Goal: Check status: Check status

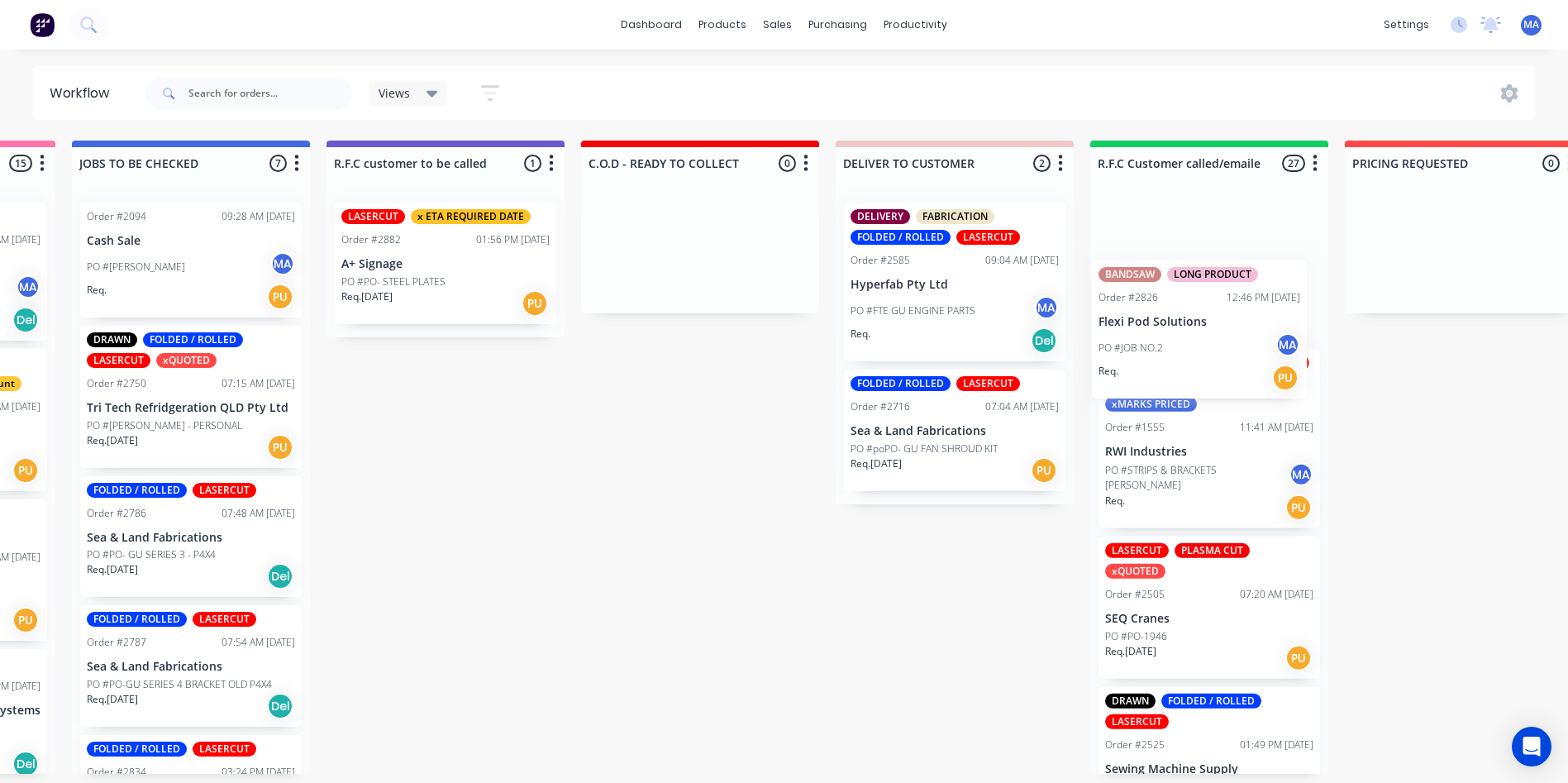
scroll to position [0, 1756]
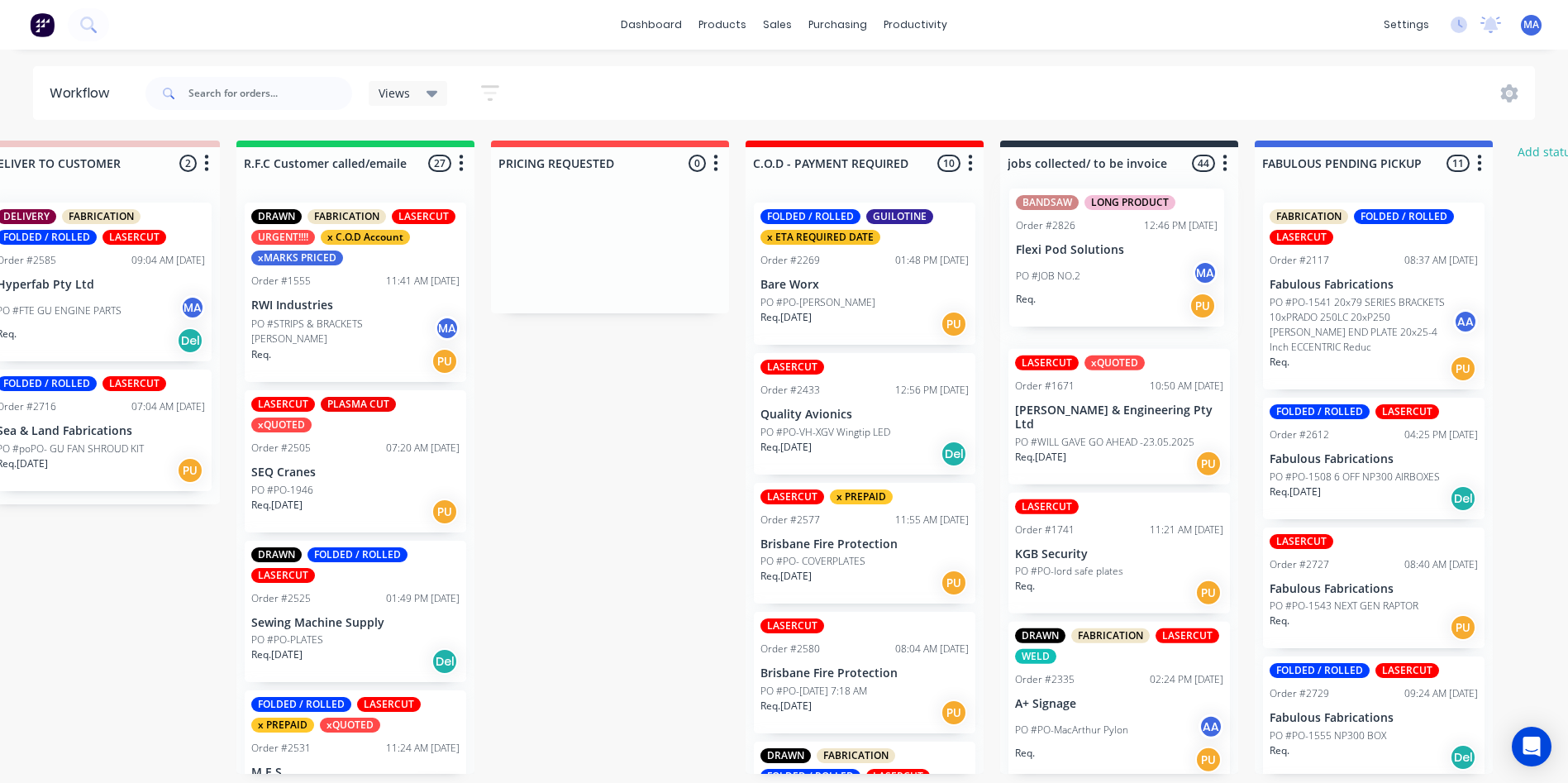
drag, startPoint x: 1475, startPoint y: 506, endPoint x: 1102, endPoint y: 291, distance: 430.5
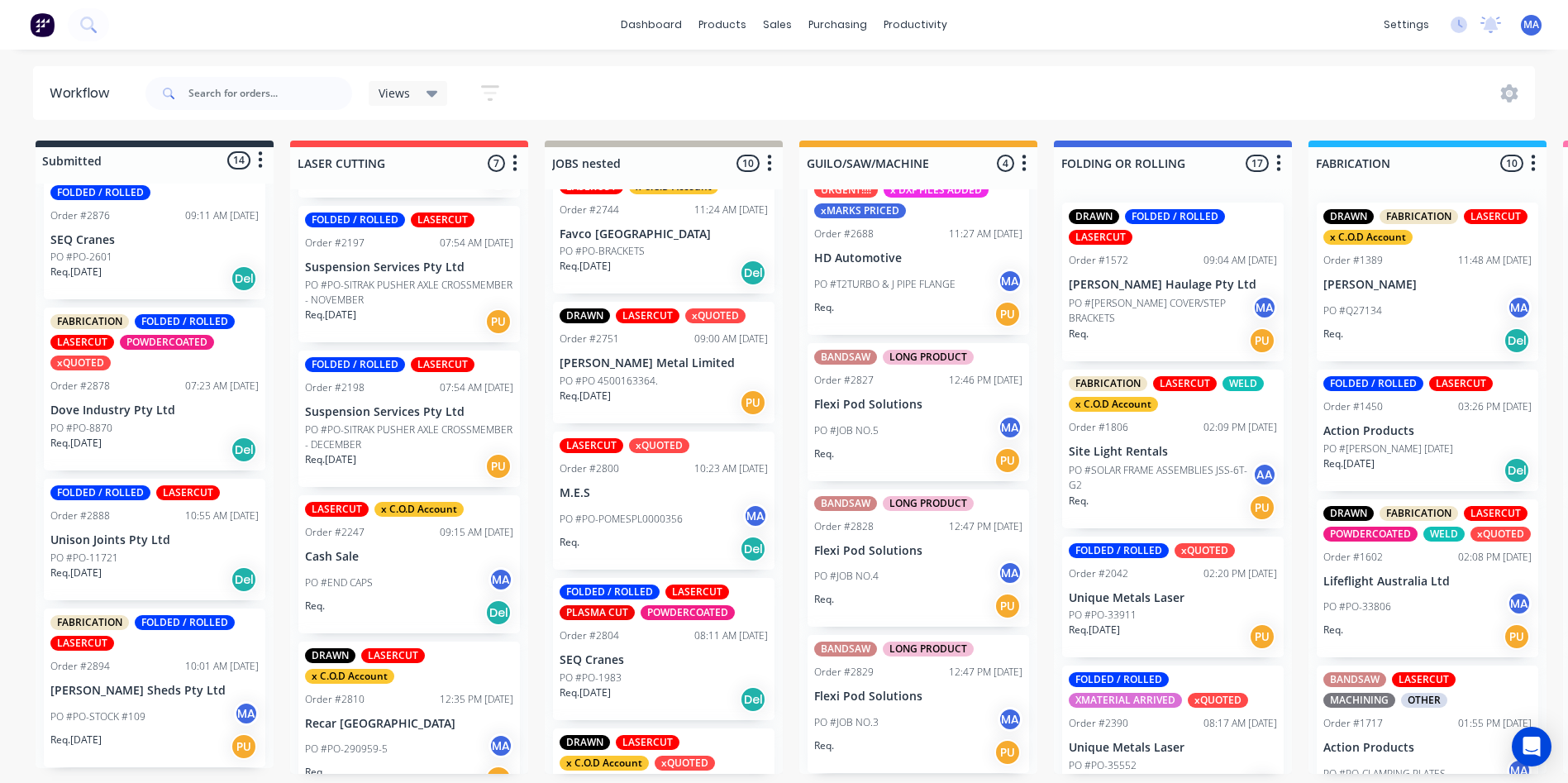
scroll to position [0, 0]
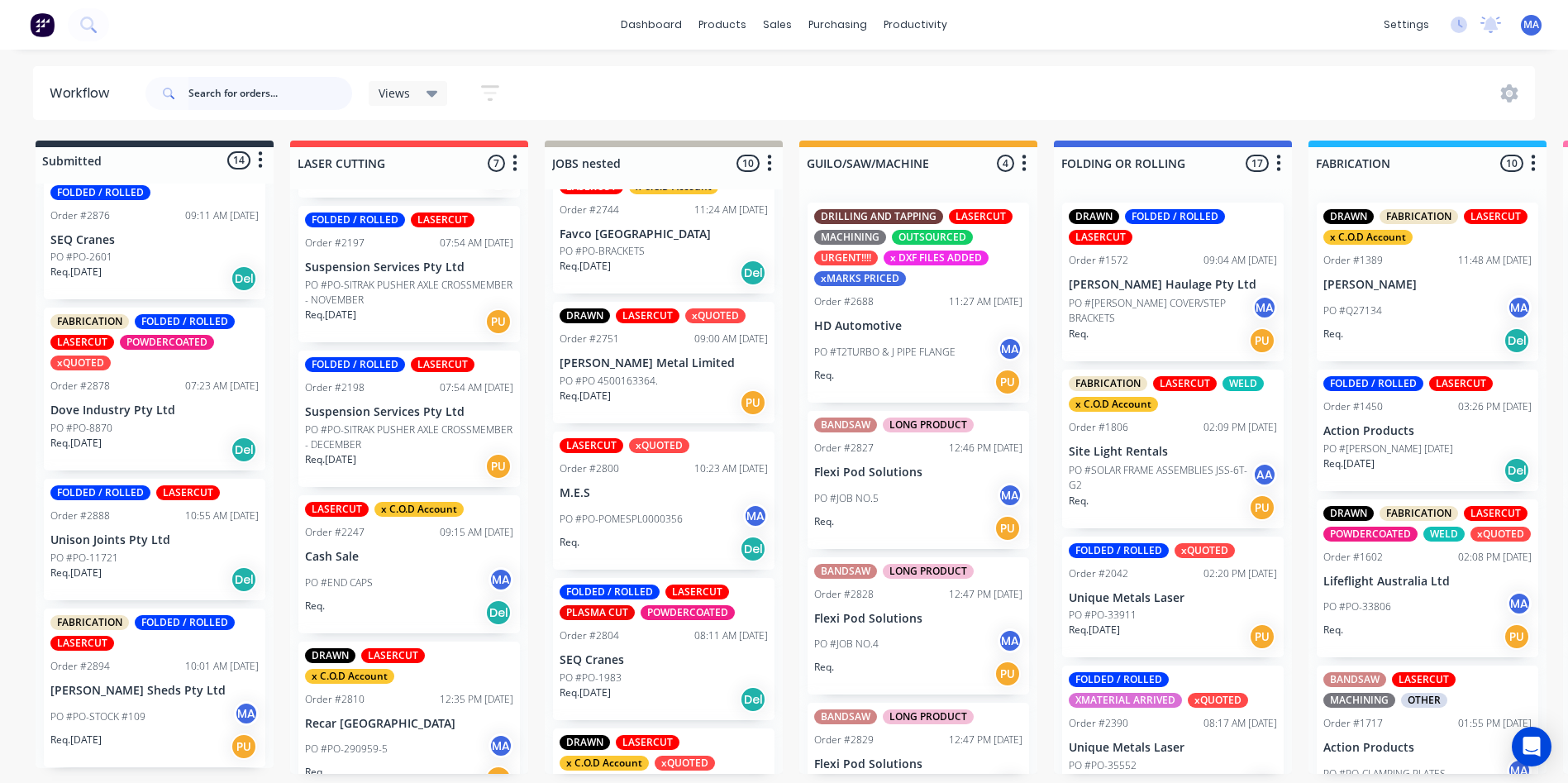
click at [198, 97] on input "text" at bounding box center [271, 94] width 164 height 33
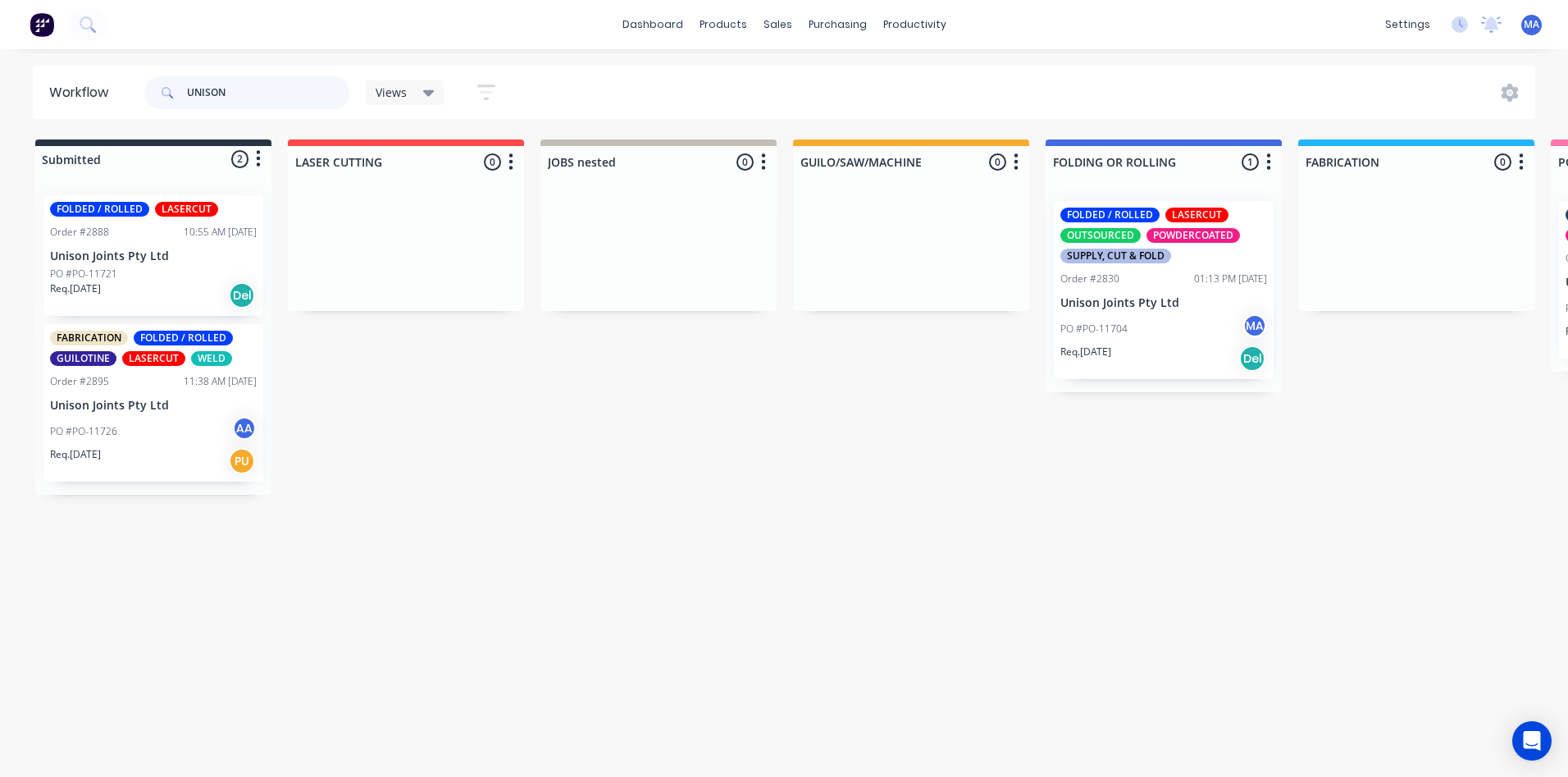
type input "UNISON"
click at [206, 401] on p "Unison Joints Pty Ltd" at bounding box center [152, 405] width 206 height 14
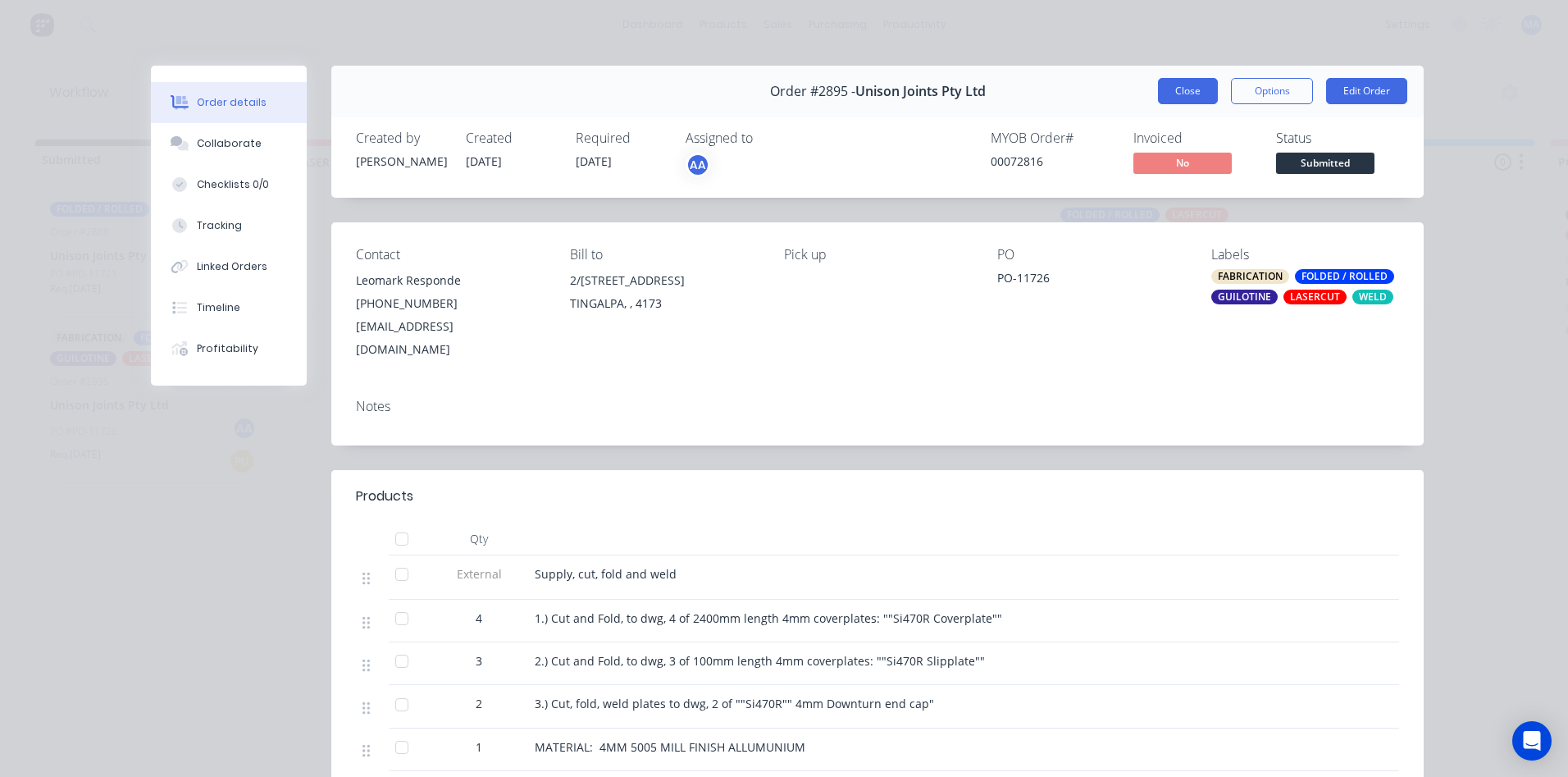
click at [1196, 80] on button "Close" at bounding box center [1188, 91] width 60 height 27
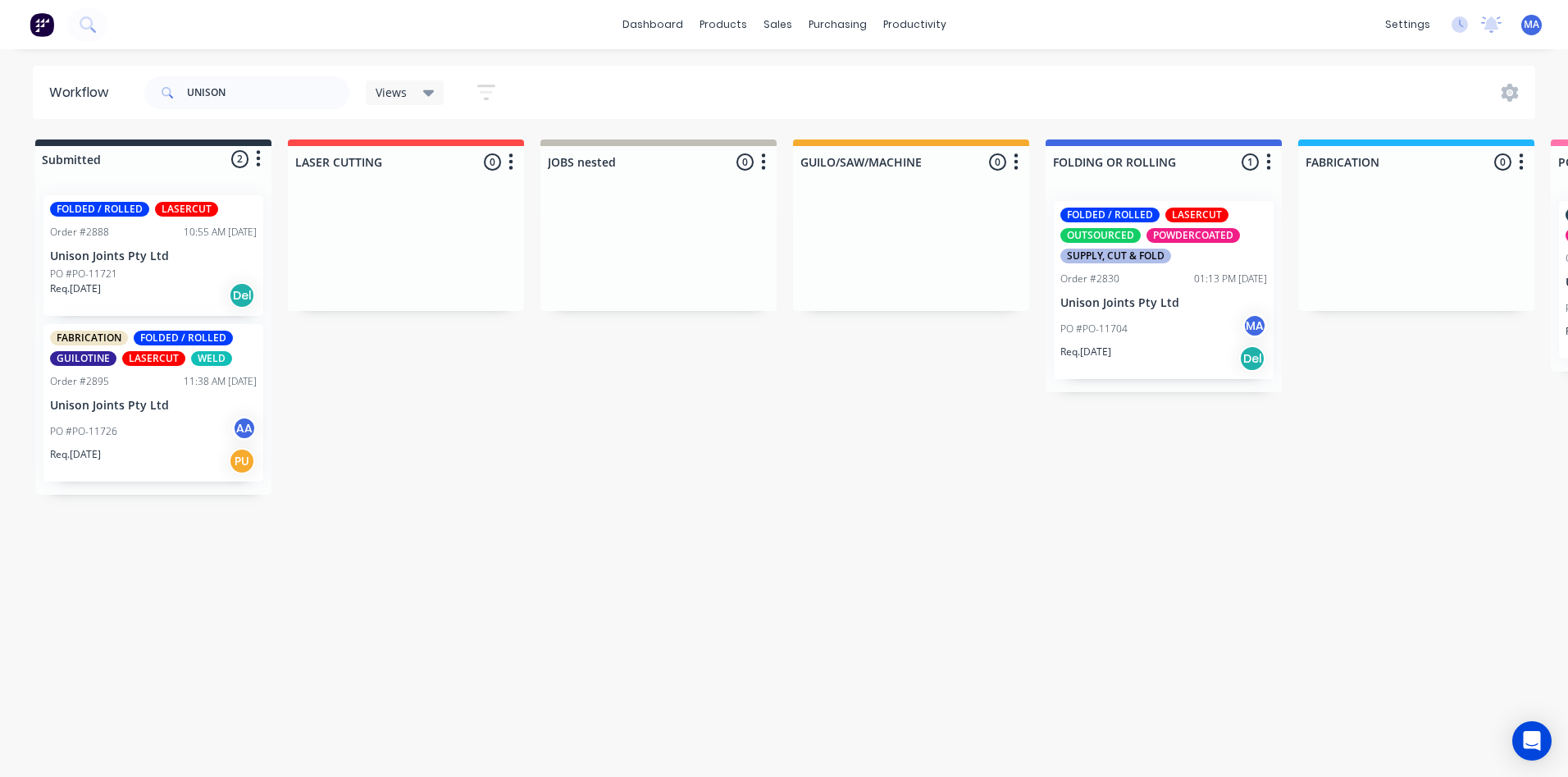
click at [1190, 85] on div "UNISON Views Save new view None (Default) edit Show/Hide statuses Show line ite…" at bounding box center [838, 92] width 1395 height 49
click at [131, 238] on div "Order #2888 10:55 AM [DATE]" at bounding box center [152, 232] width 206 height 15
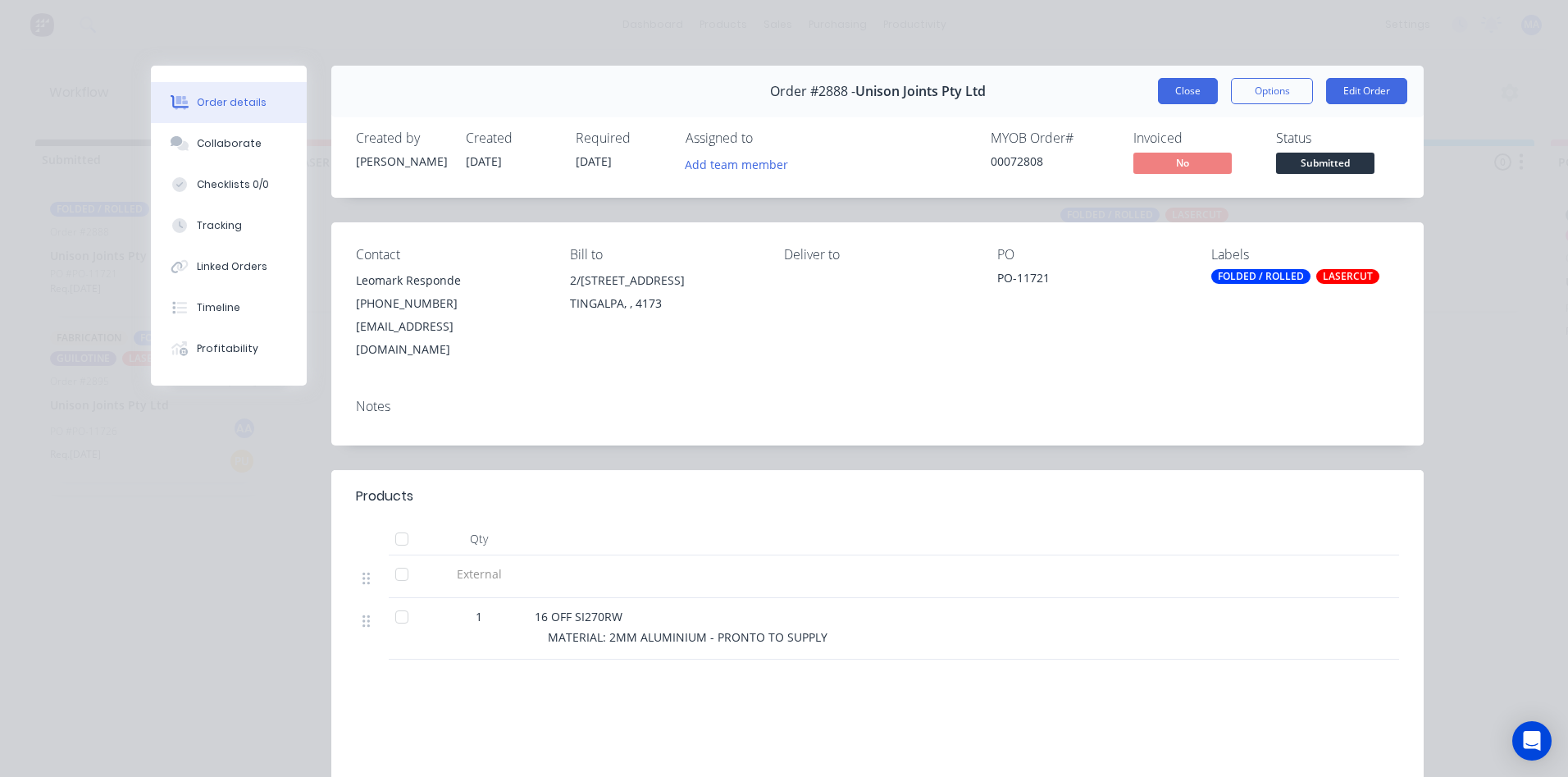
click at [1175, 92] on button "Close" at bounding box center [1188, 91] width 60 height 27
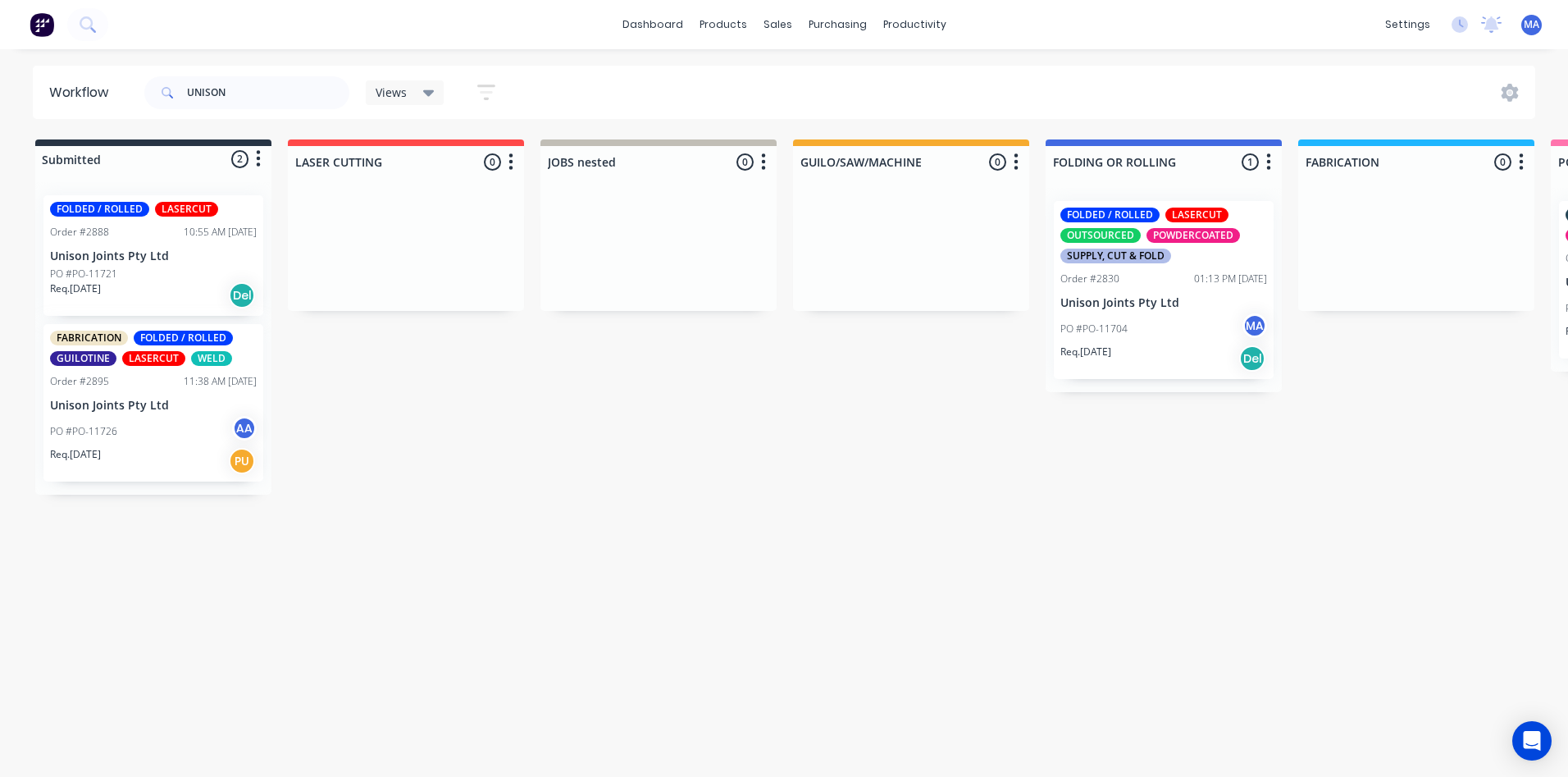
click at [1125, 345] on div "Req. [DATE] Del" at bounding box center [1163, 359] width 206 height 28
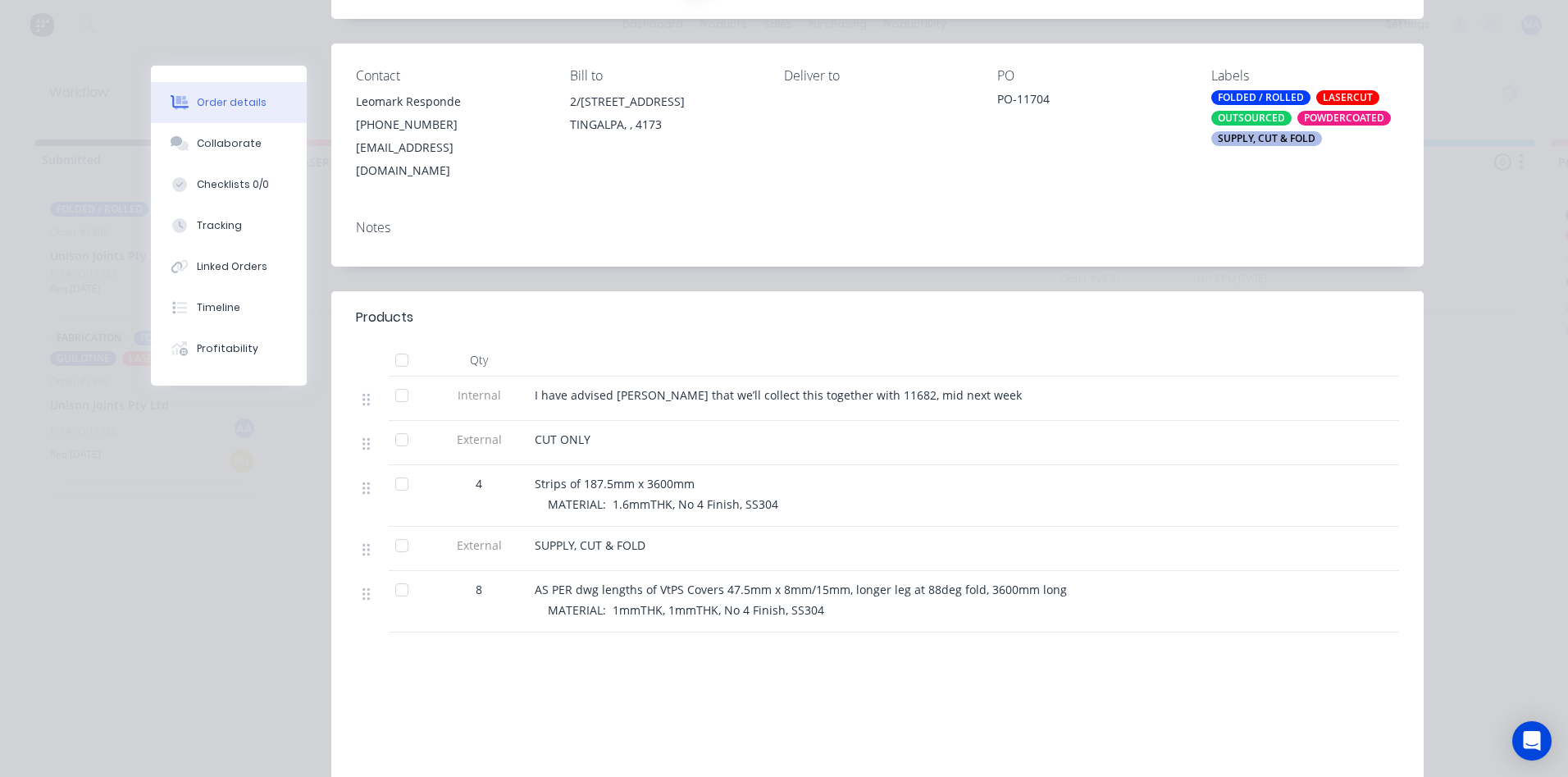
scroll to position [246, 0]
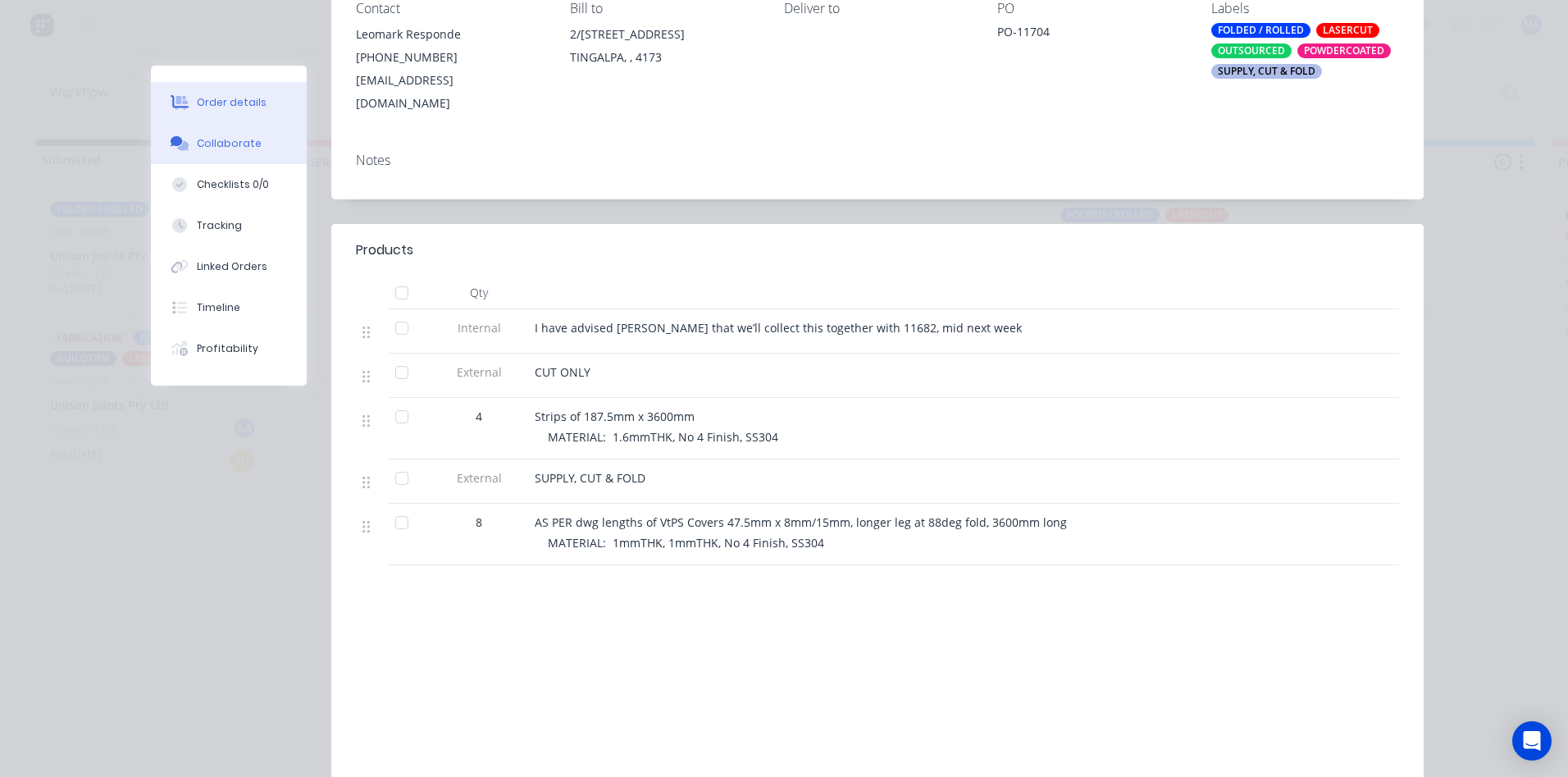
click at [278, 162] on button "Collaborate" at bounding box center [229, 143] width 156 height 41
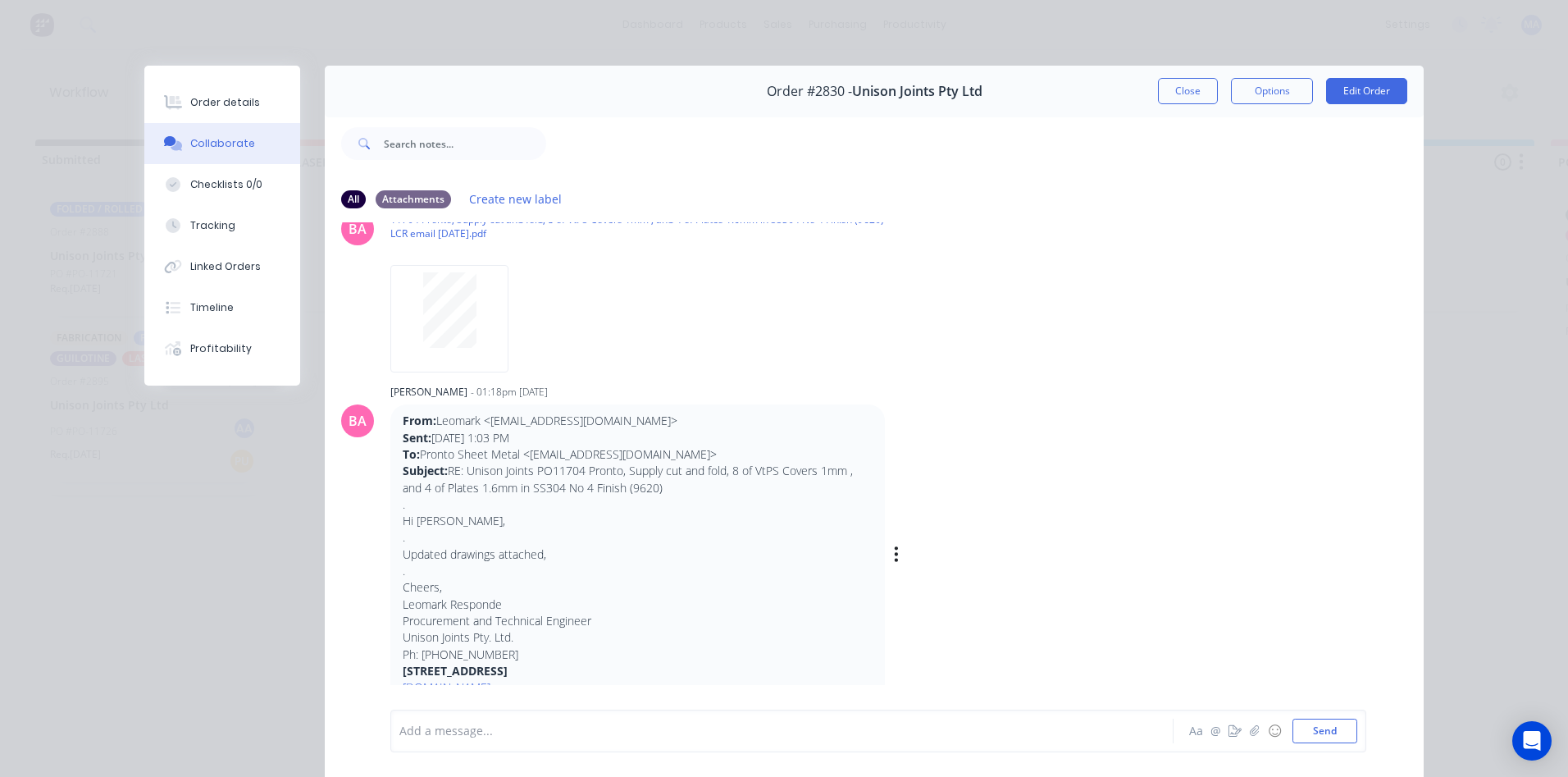
scroll to position [729, 0]
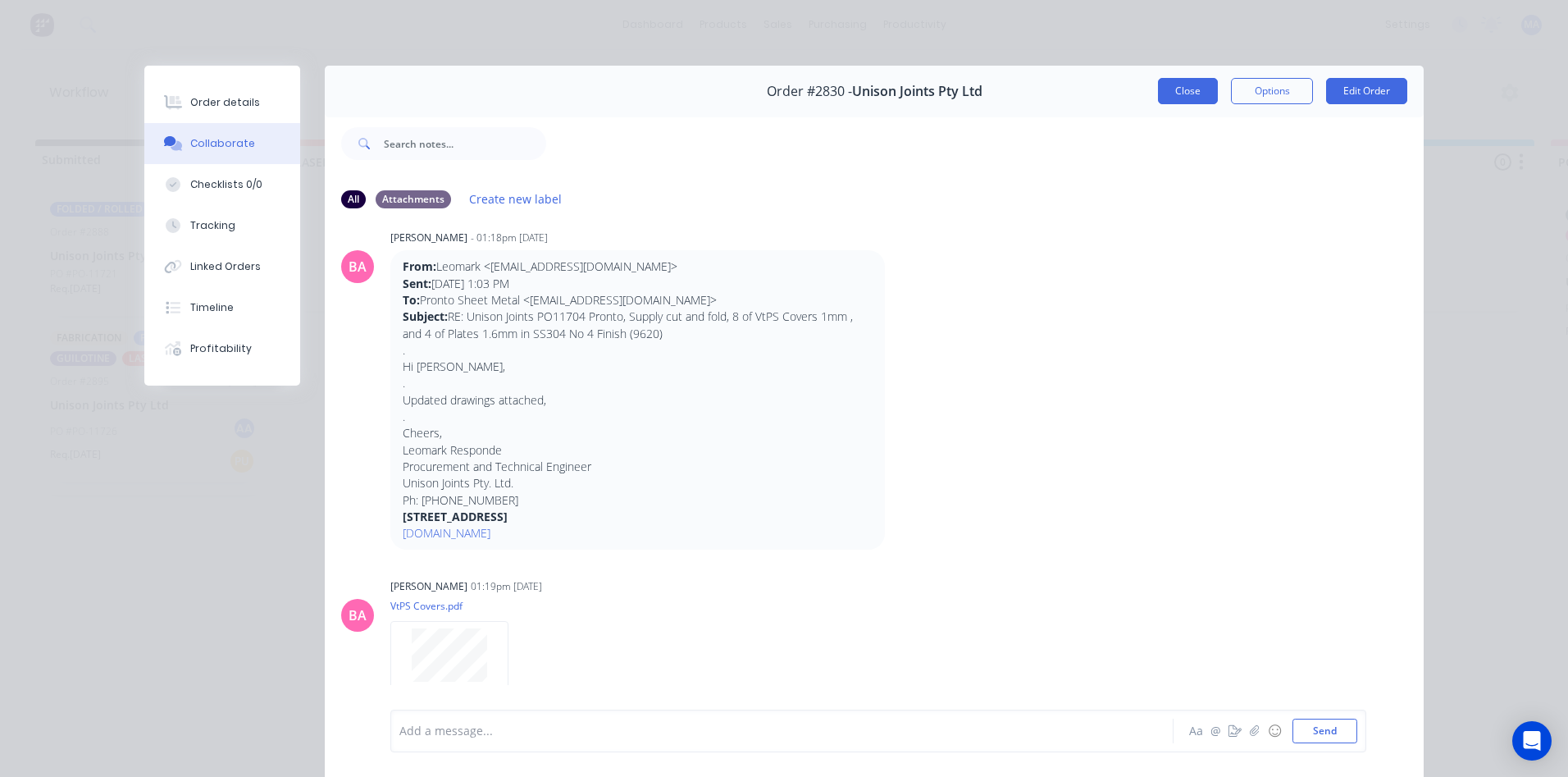
click at [1204, 87] on button "Close" at bounding box center [1188, 91] width 60 height 27
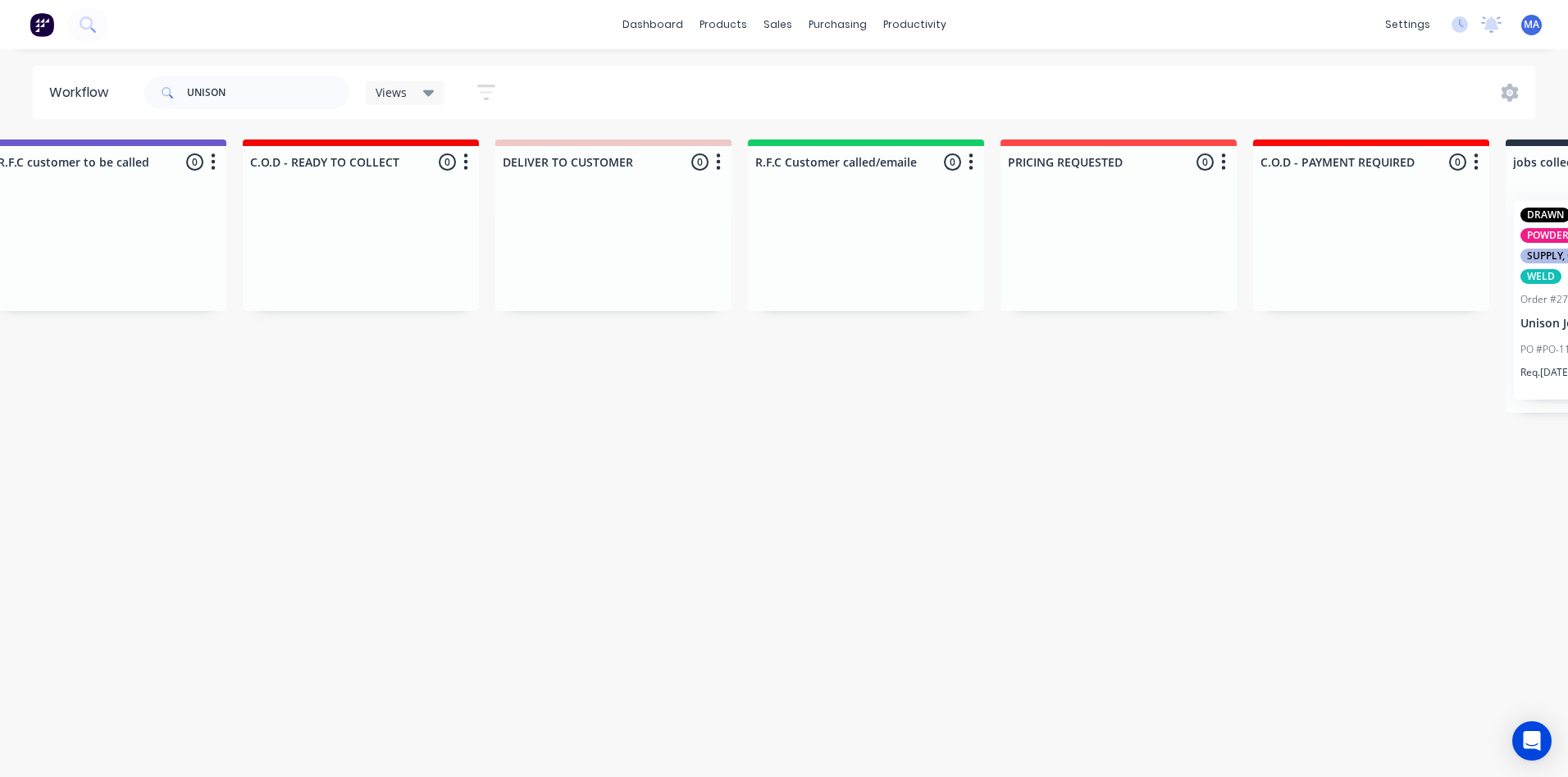
scroll to position [0, 2055]
drag, startPoint x: 290, startPoint y: 89, endPoint x: 116, endPoint y: 99, distance: 174.3
click at [116, 98] on header "Workflow UNISON Views Save new view None (Default) edit Show/Hide statuses Show…" at bounding box center [785, 92] width 1503 height 53
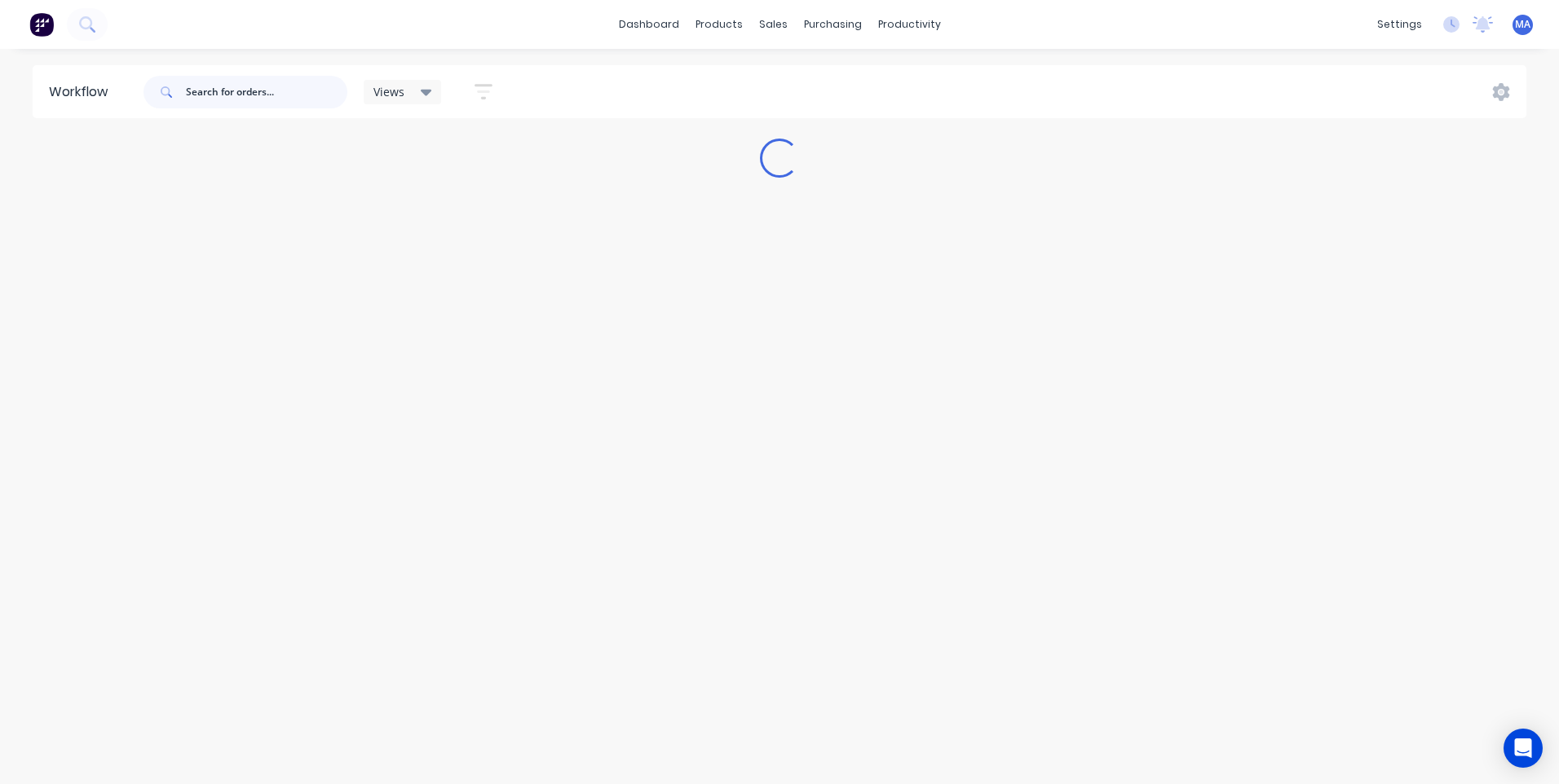
click at [330, 105] on input "text" at bounding box center [267, 92] width 162 height 33
type input "1541"
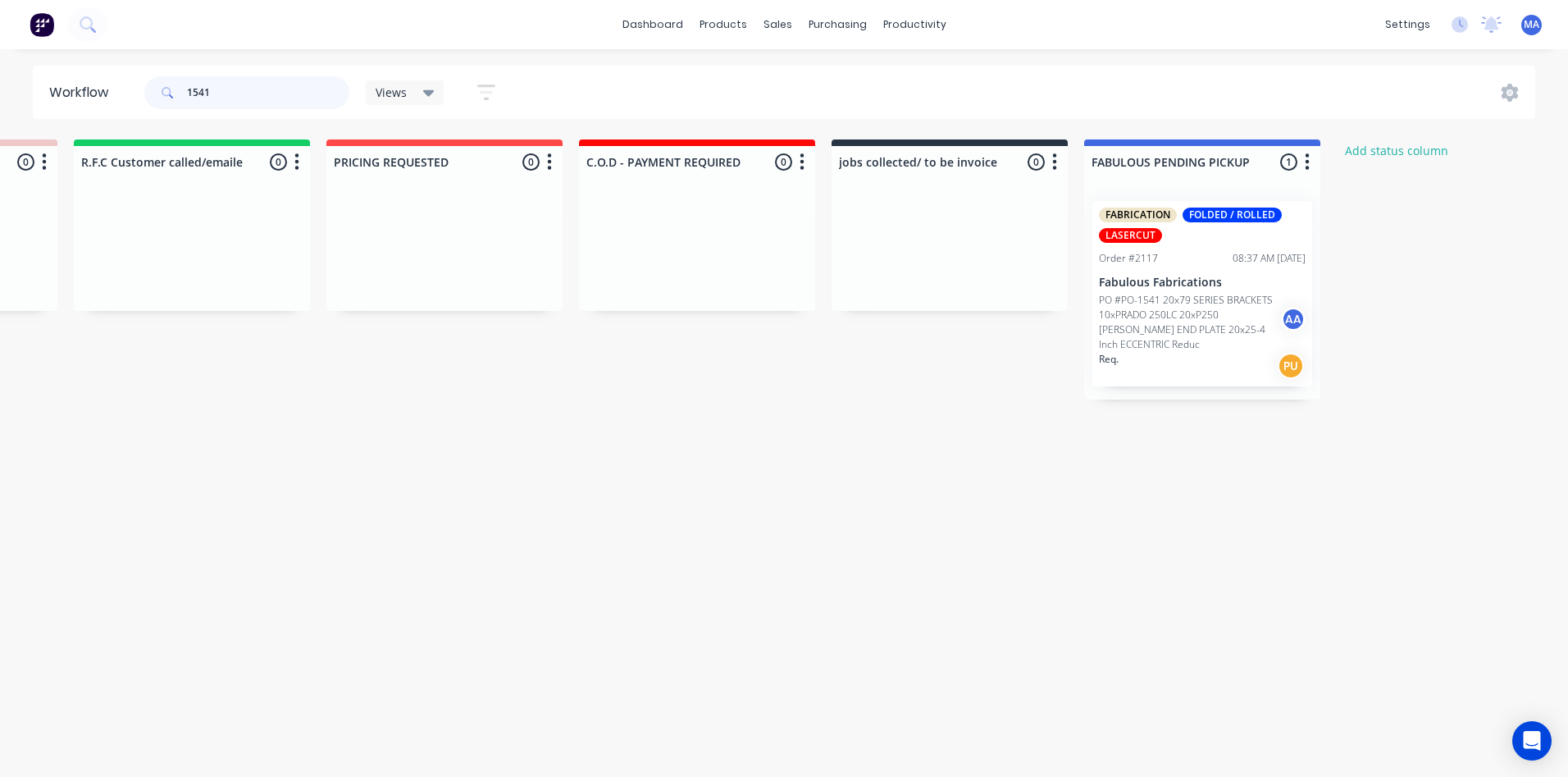
scroll to position [0, 2831]
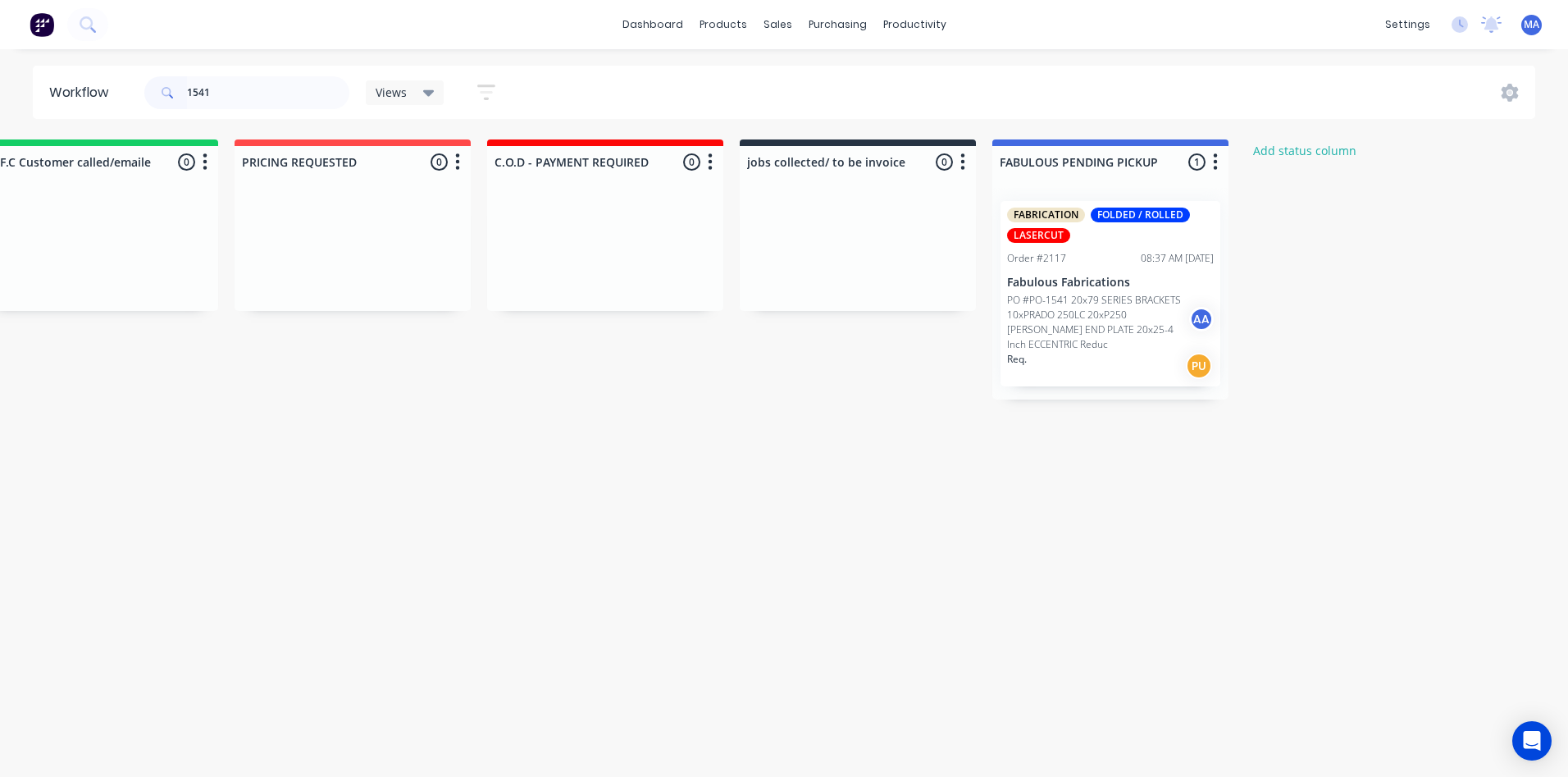
click at [1101, 322] on p "PO #PO-1541 20x79 SERIES BRACKETS 10xPRADO 250LC 20xP250 [PERSON_NAME] END PLAT…" at bounding box center [1098, 322] width 182 height 59
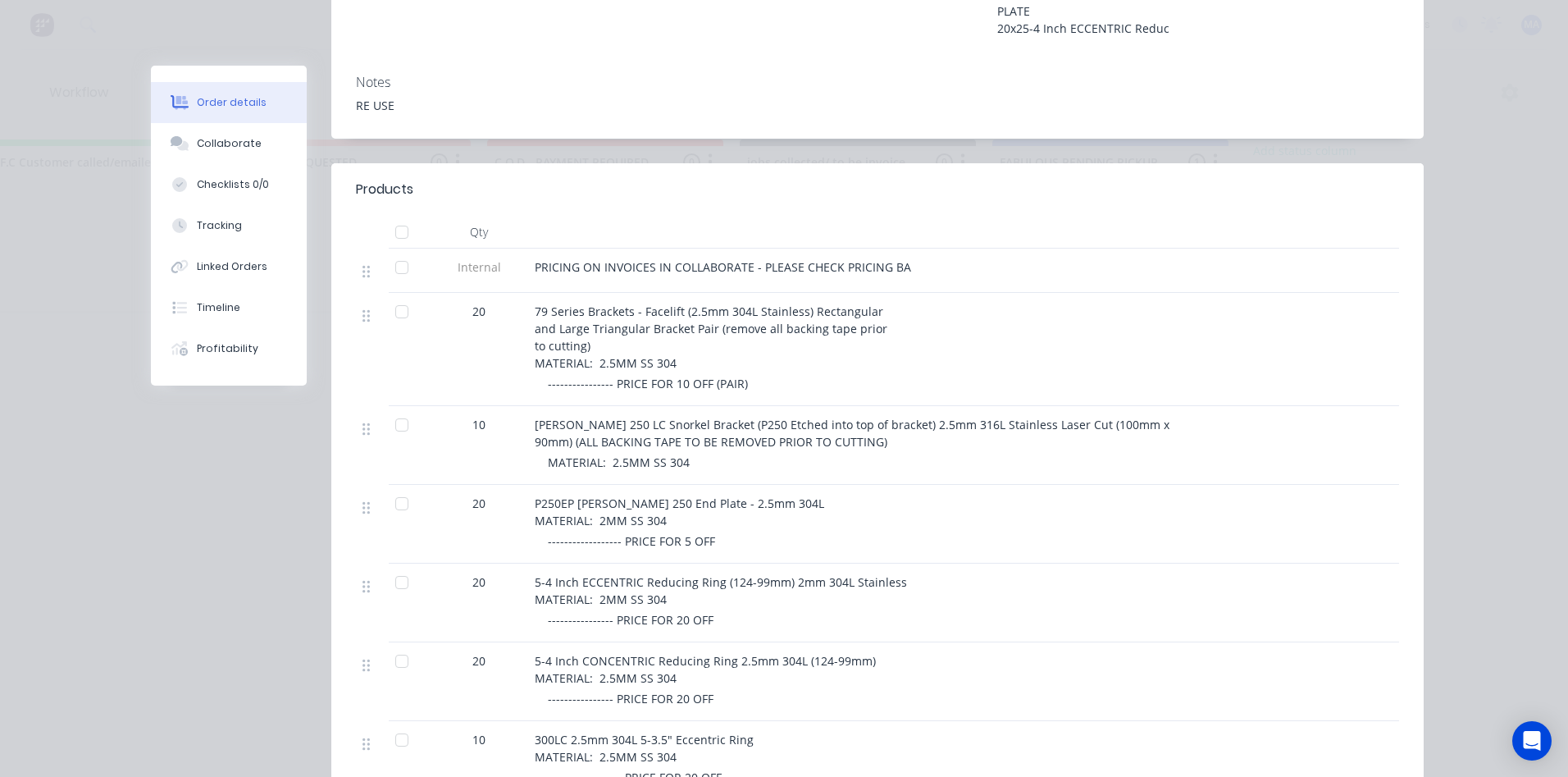
scroll to position [410, 0]
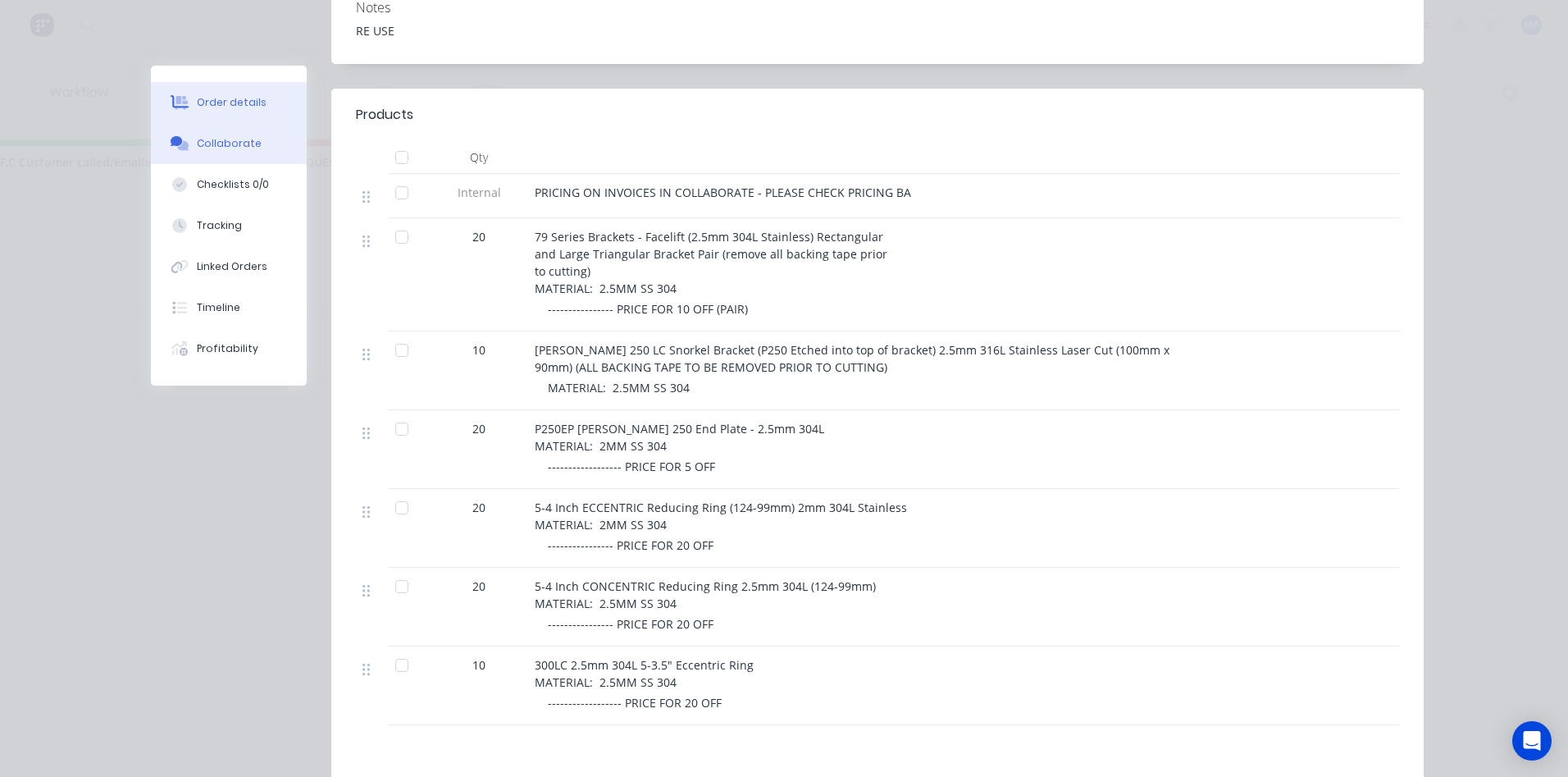
click at [211, 147] on div "Collaborate" at bounding box center [229, 143] width 65 height 15
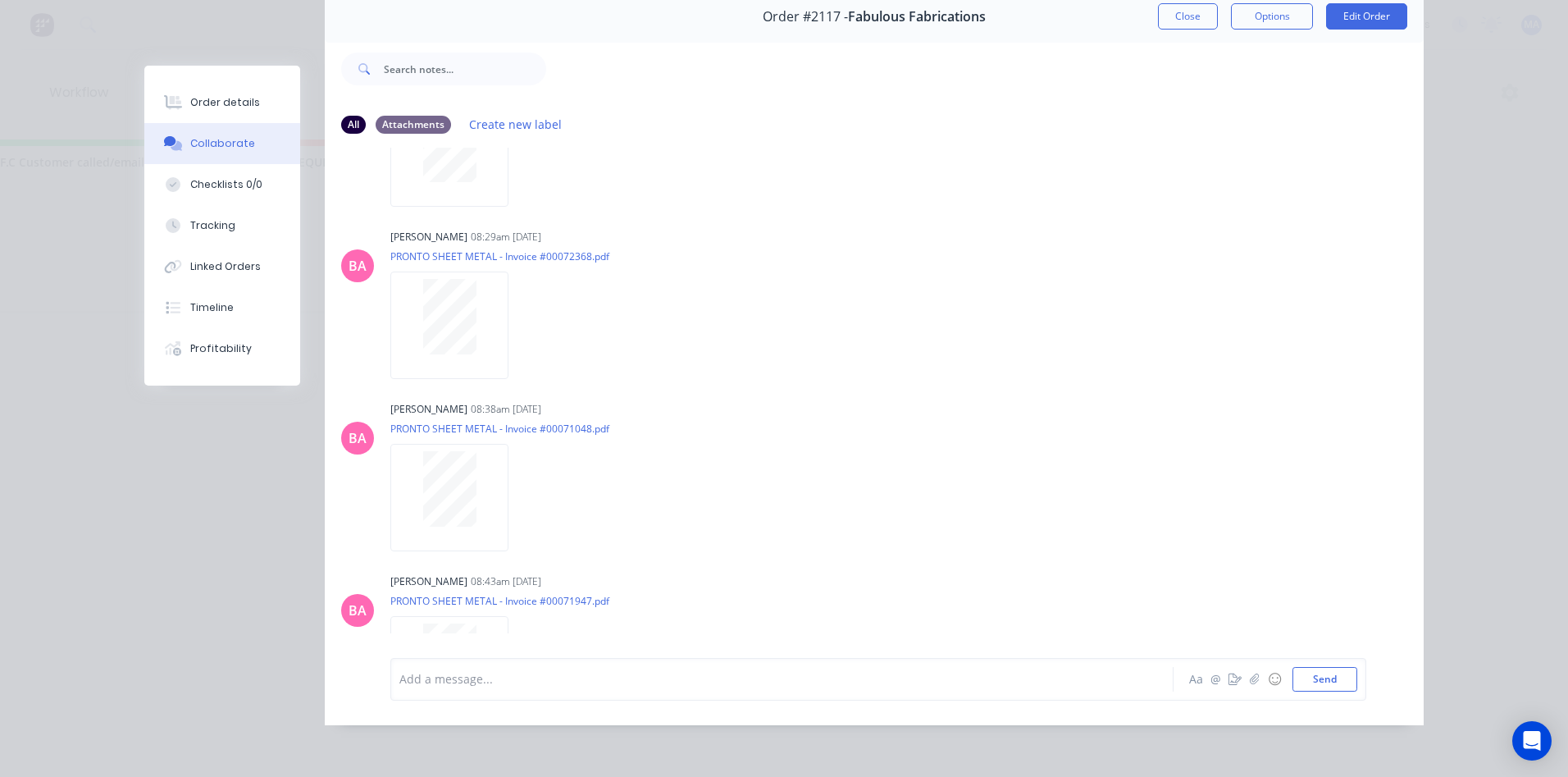
scroll to position [1748, 0]
click at [229, 101] on div "Order details" at bounding box center [225, 103] width 70 height 15
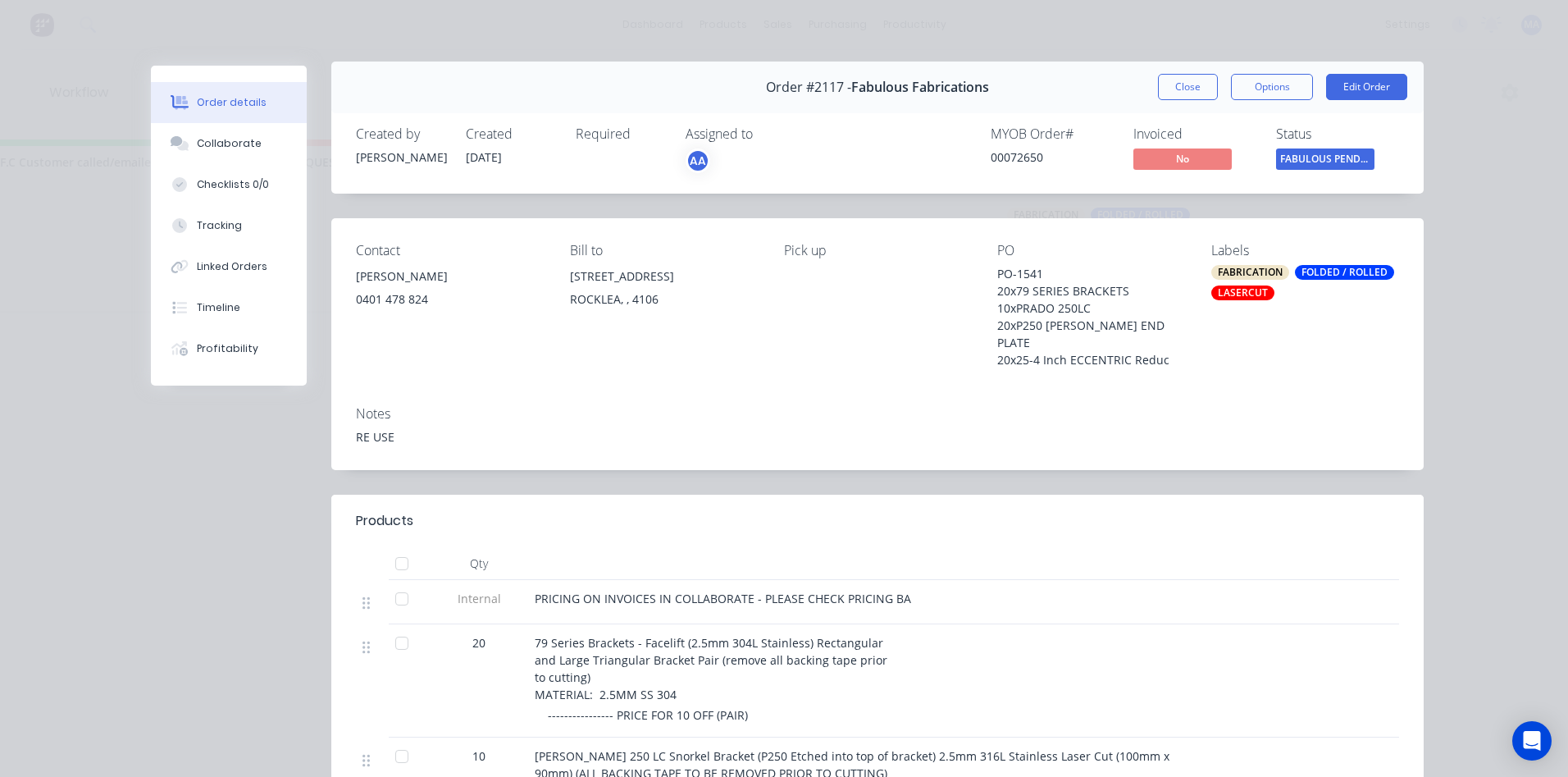
scroll to position [0, 0]
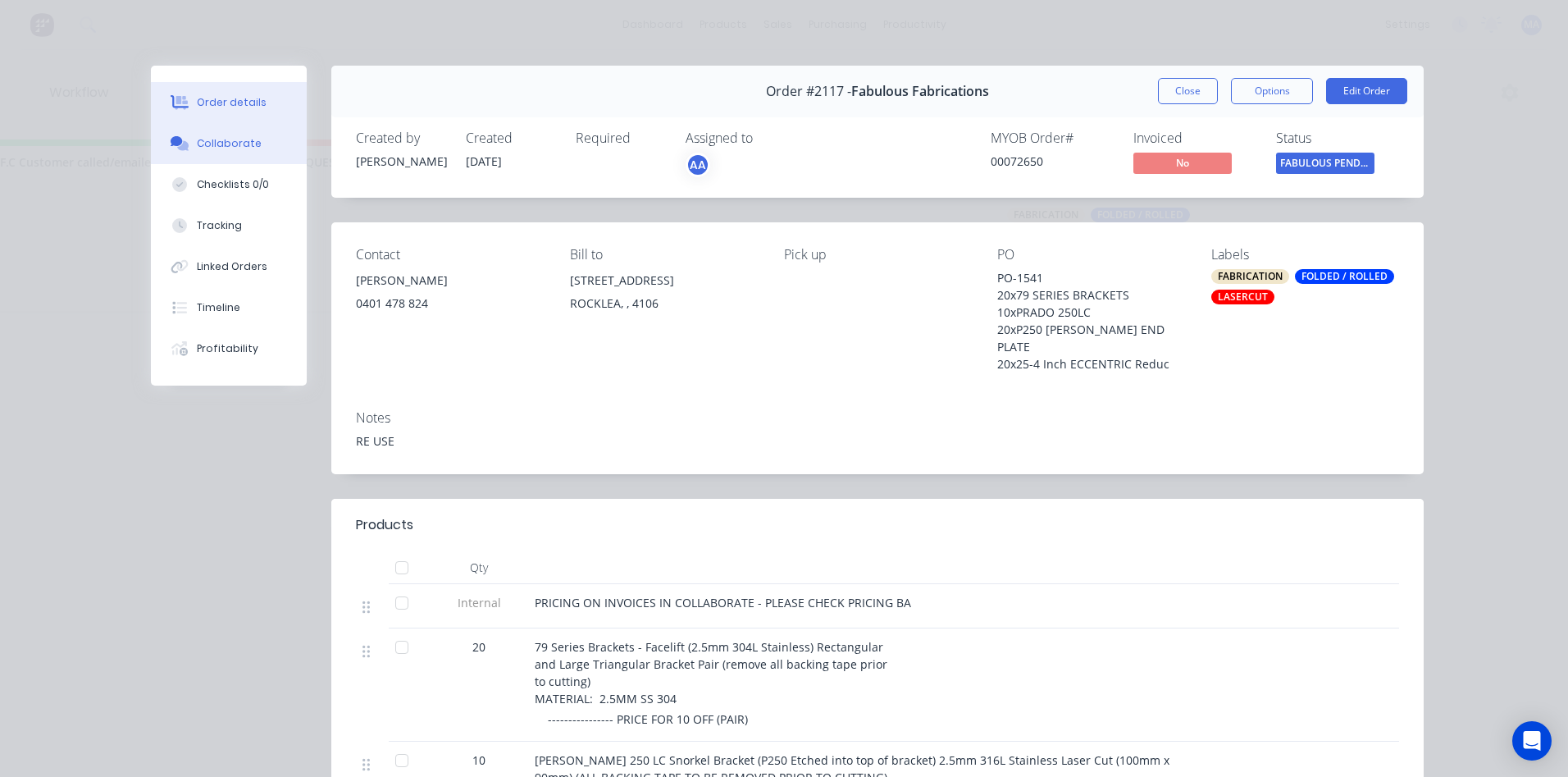
click at [263, 155] on button "Collaborate" at bounding box center [229, 143] width 156 height 41
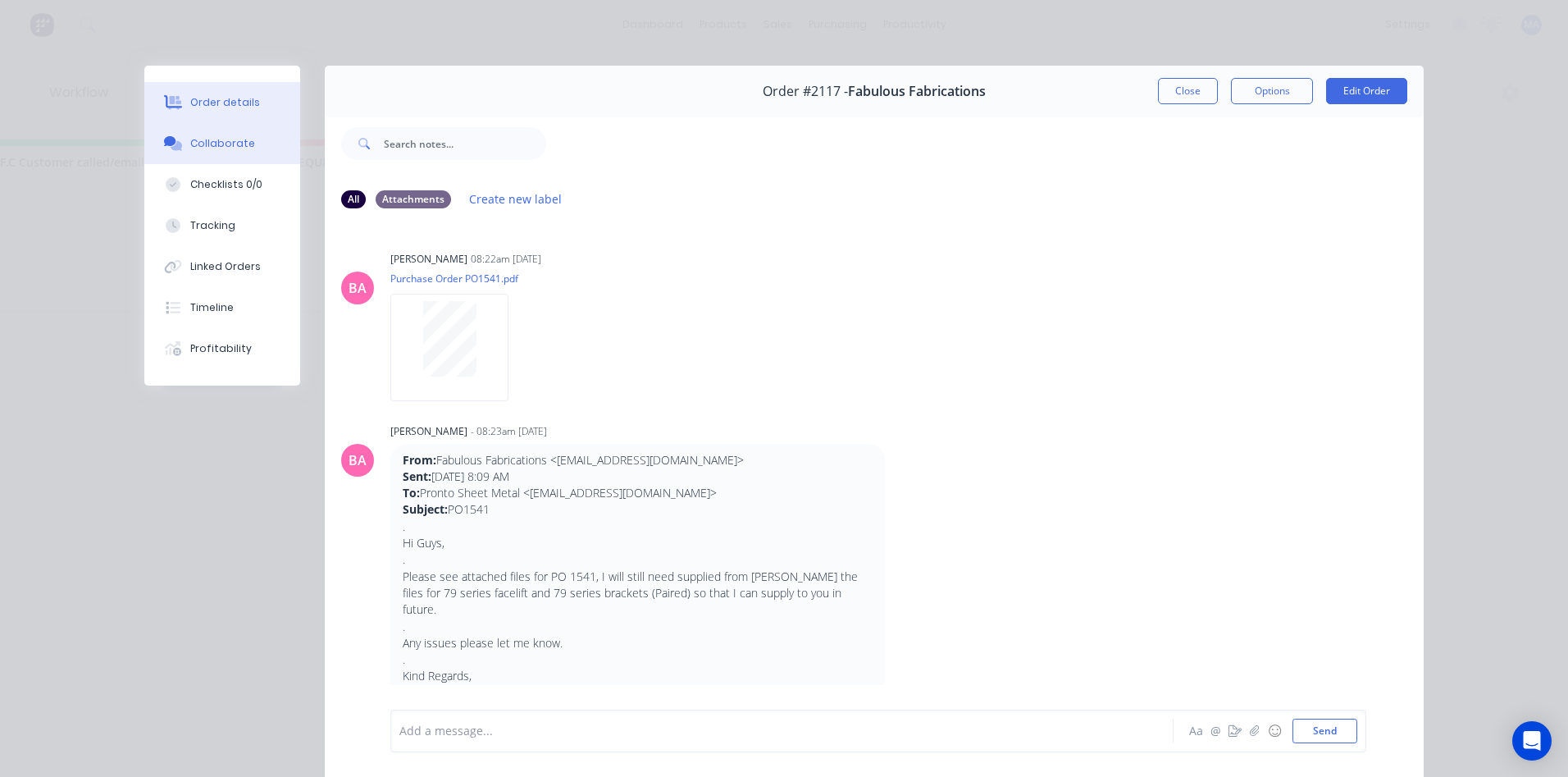
click at [236, 113] on button "Order details" at bounding box center [222, 102] width 156 height 41
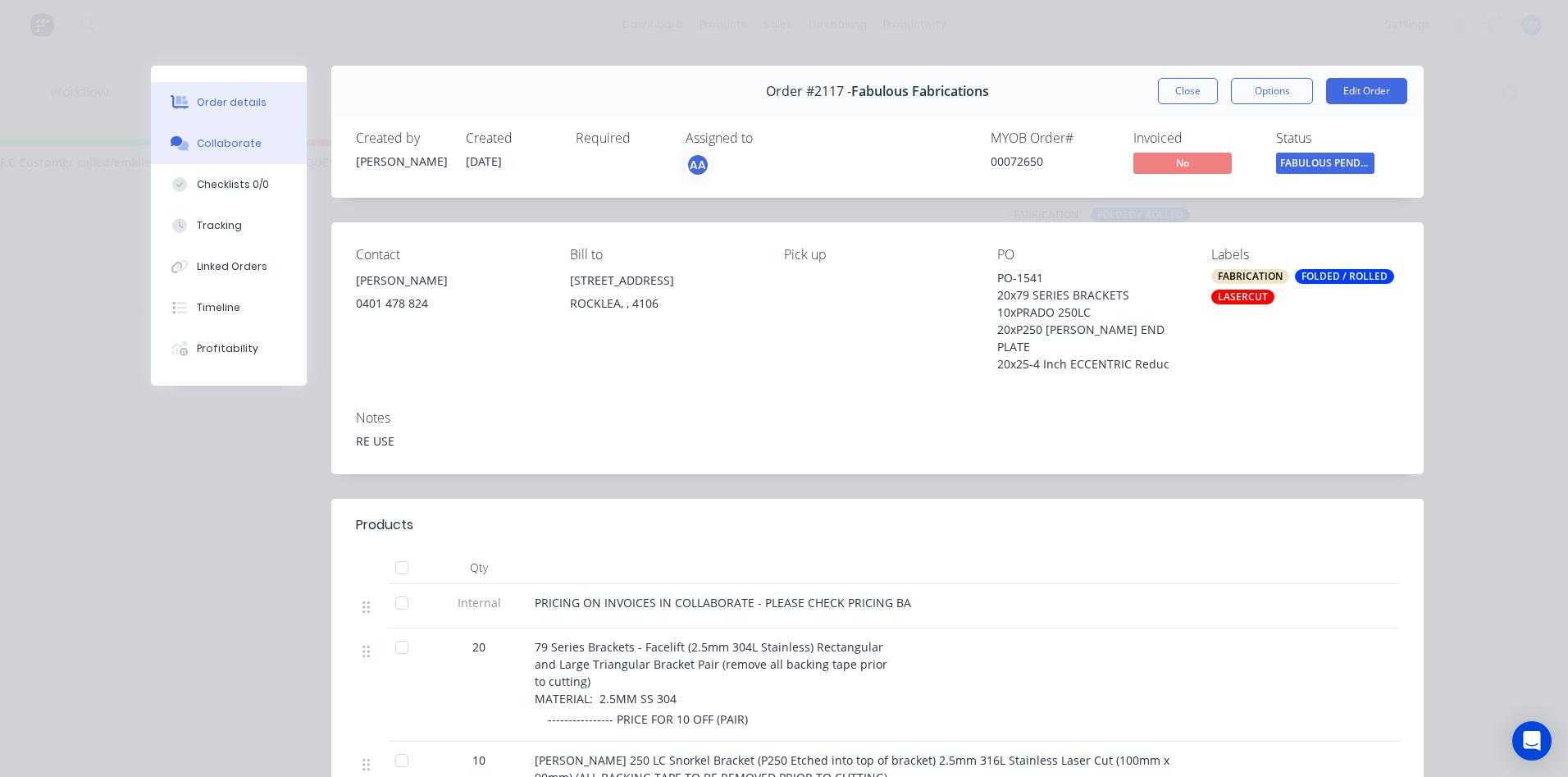
click at [243, 138] on div "Collaborate" at bounding box center [229, 143] width 65 height 15
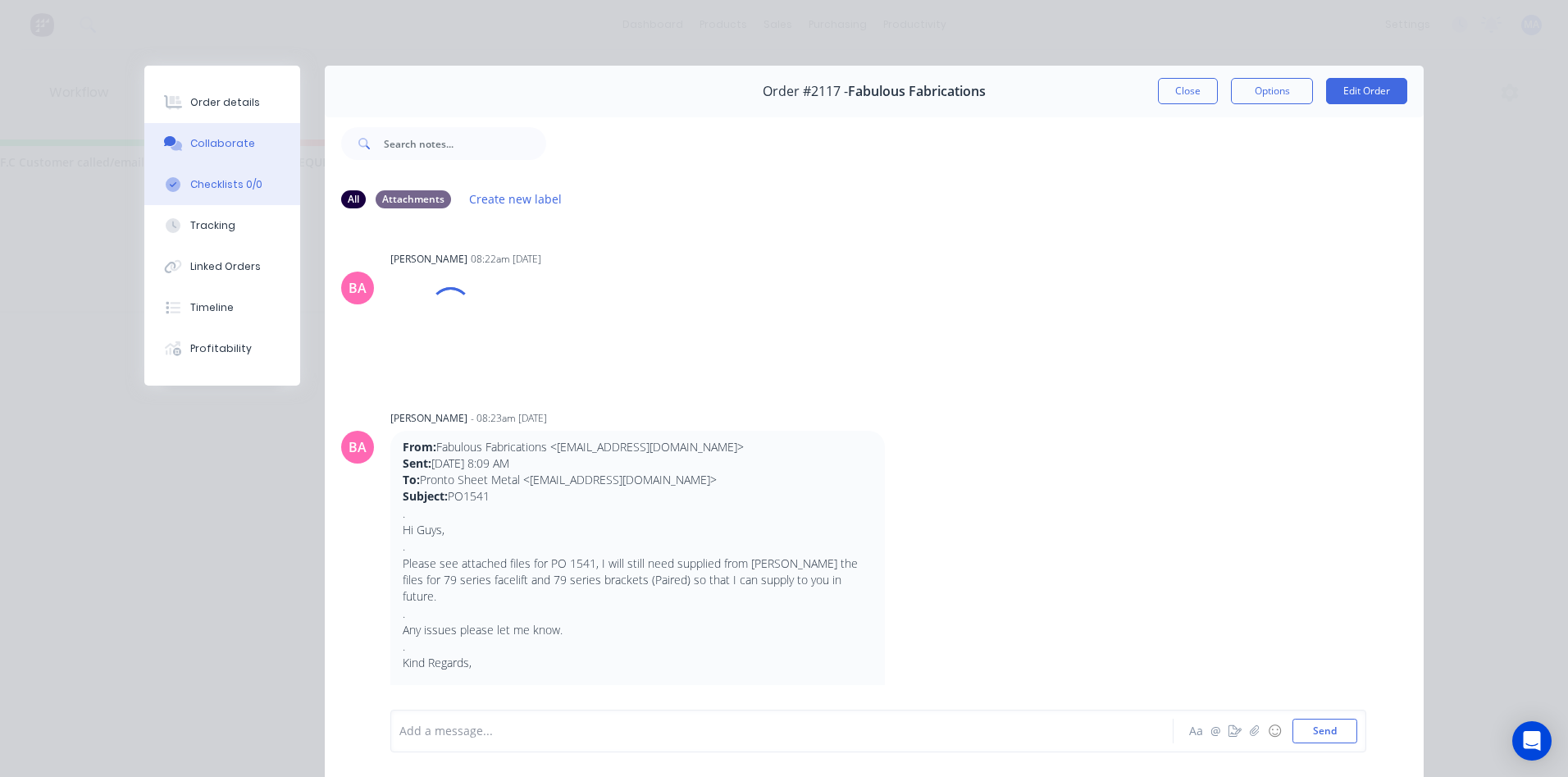
click at [245, 186] on div "Checklists 0/0" at bounding box center [226, 185] width 72 height 15
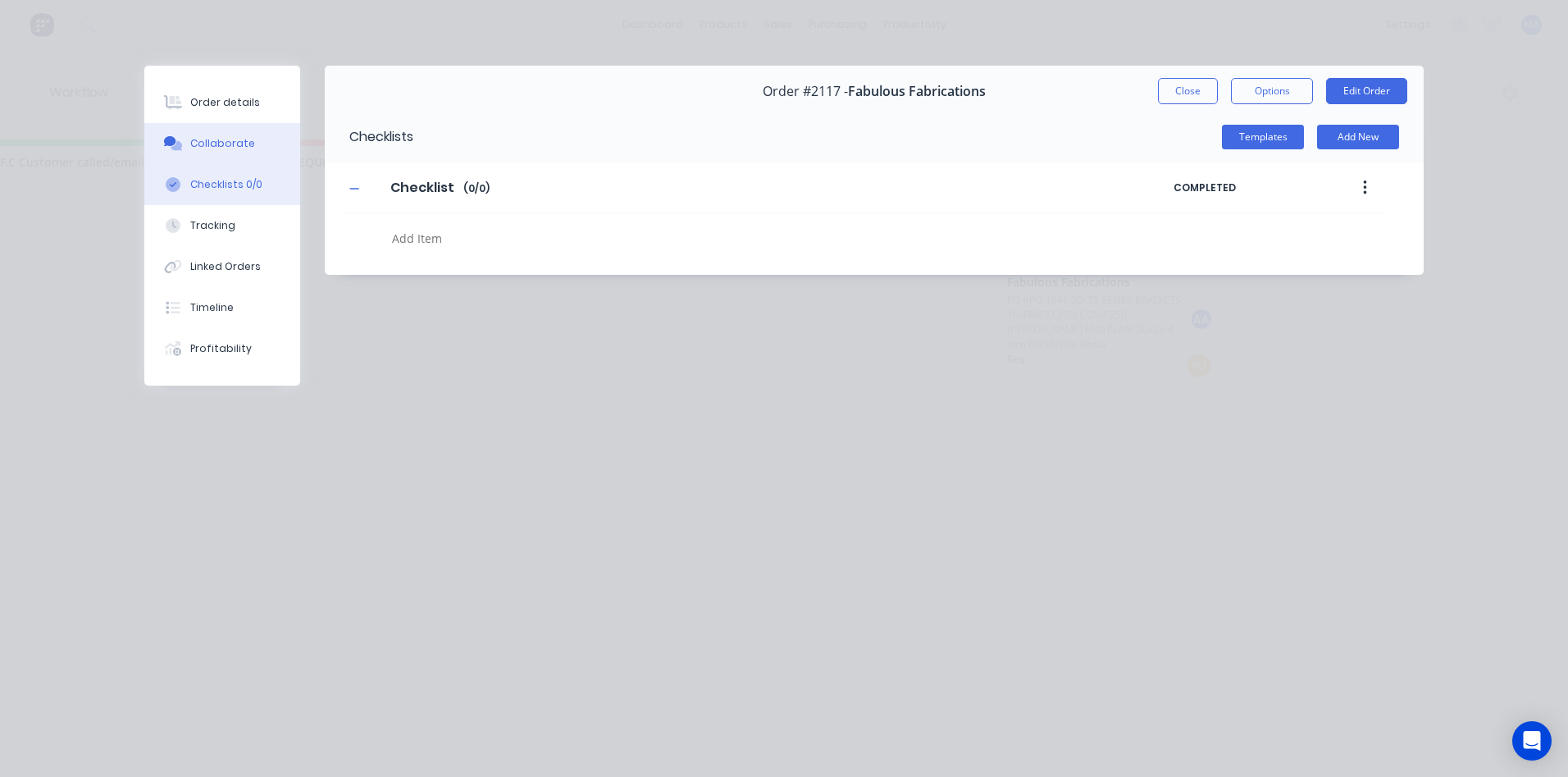
click at [253, 153] on button "Collaborate" at bounding box center [222, 143] width 156 height 41
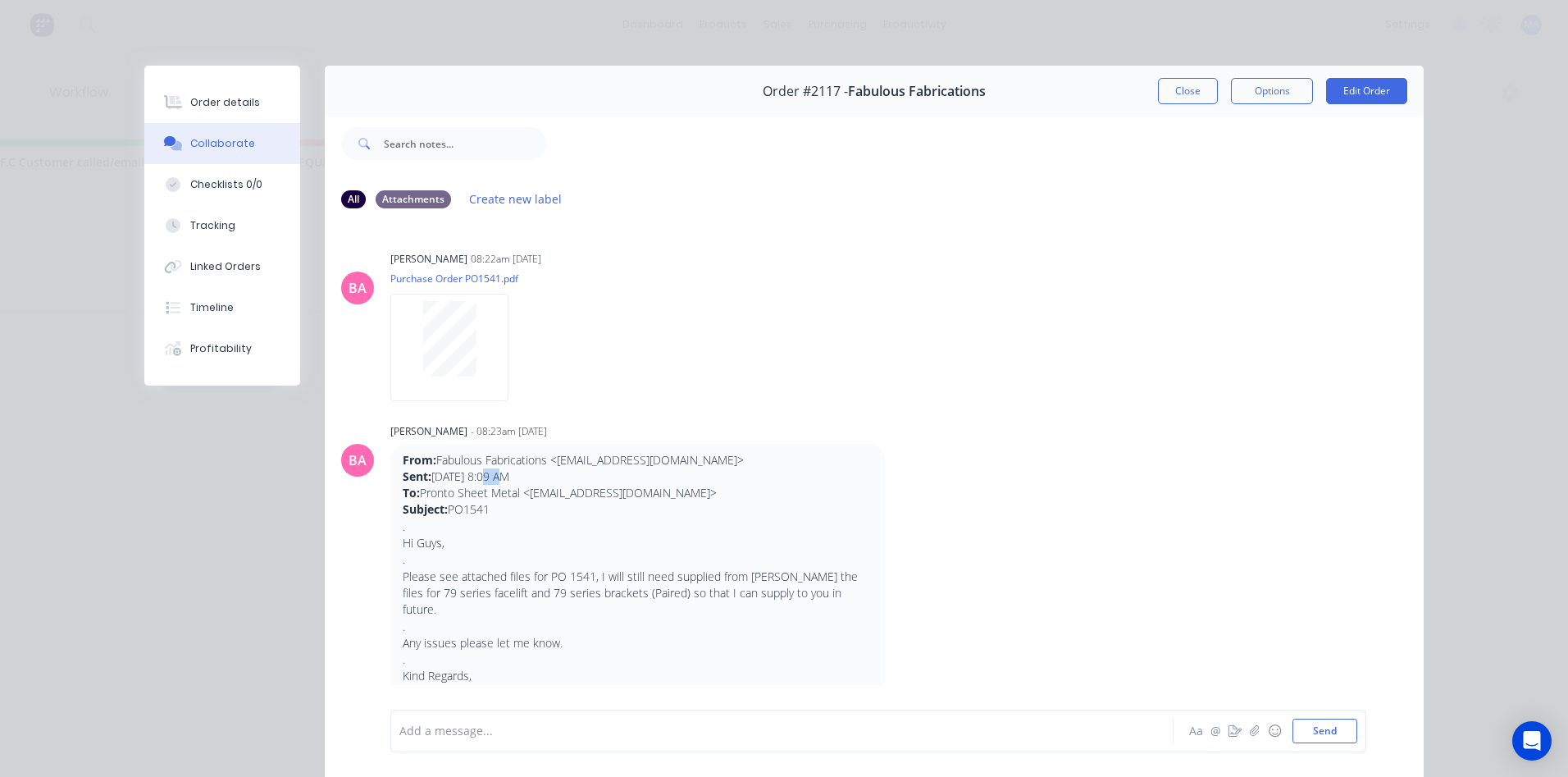
drag, startPoint x: 491, startPoint y: 476, endPoint x: 478, endPoint y: 480, distance: 13.6
click at [478, 480] on p "From: Fabulous Fabrications <[EMAIL_ADDRESS][DOMAIN_NAME]> Sent: [DATE] 8:09 AM…" at bounding box center [637, 485] width 470 height 66
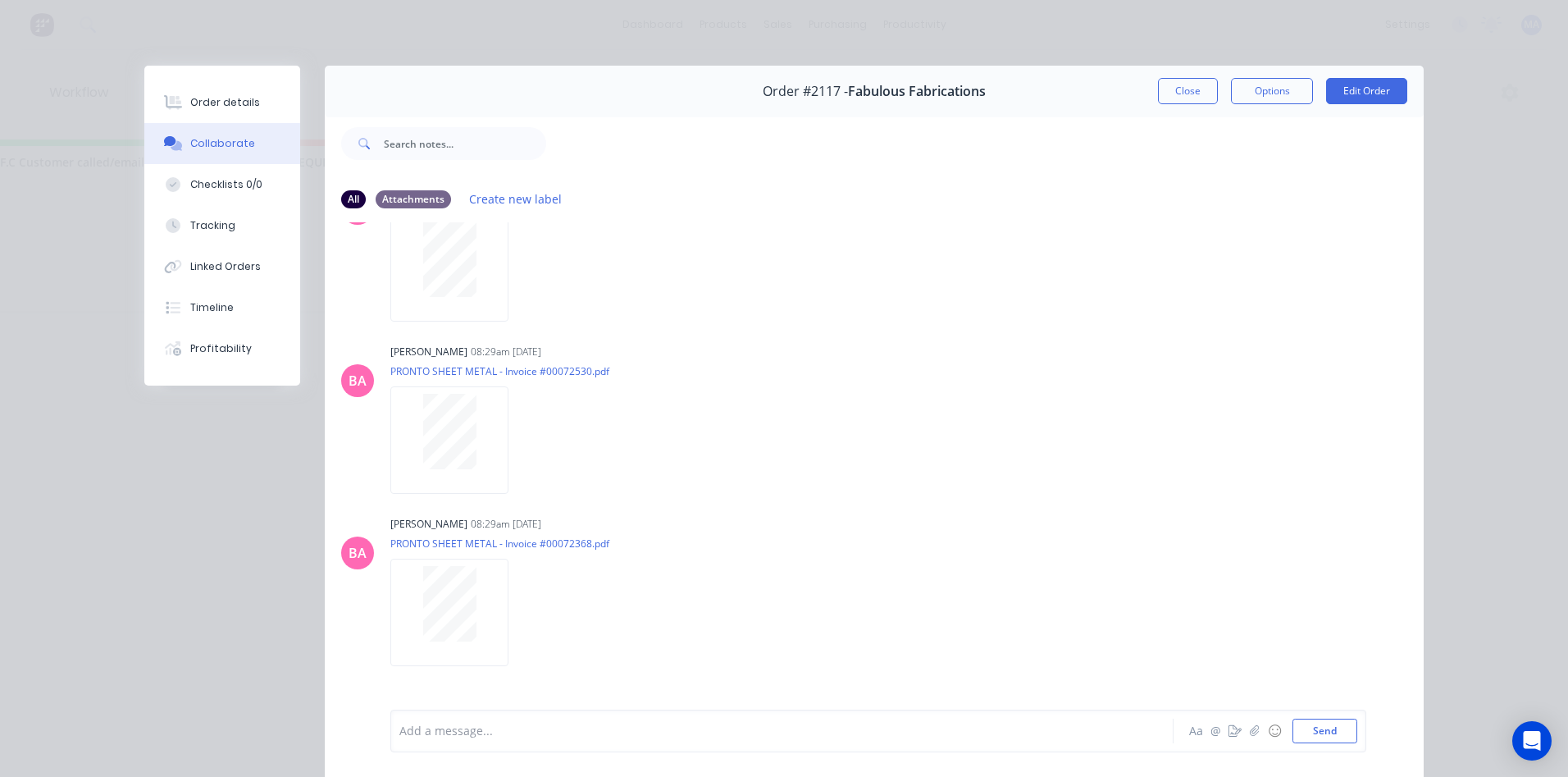
scroll to position [2133, 0]
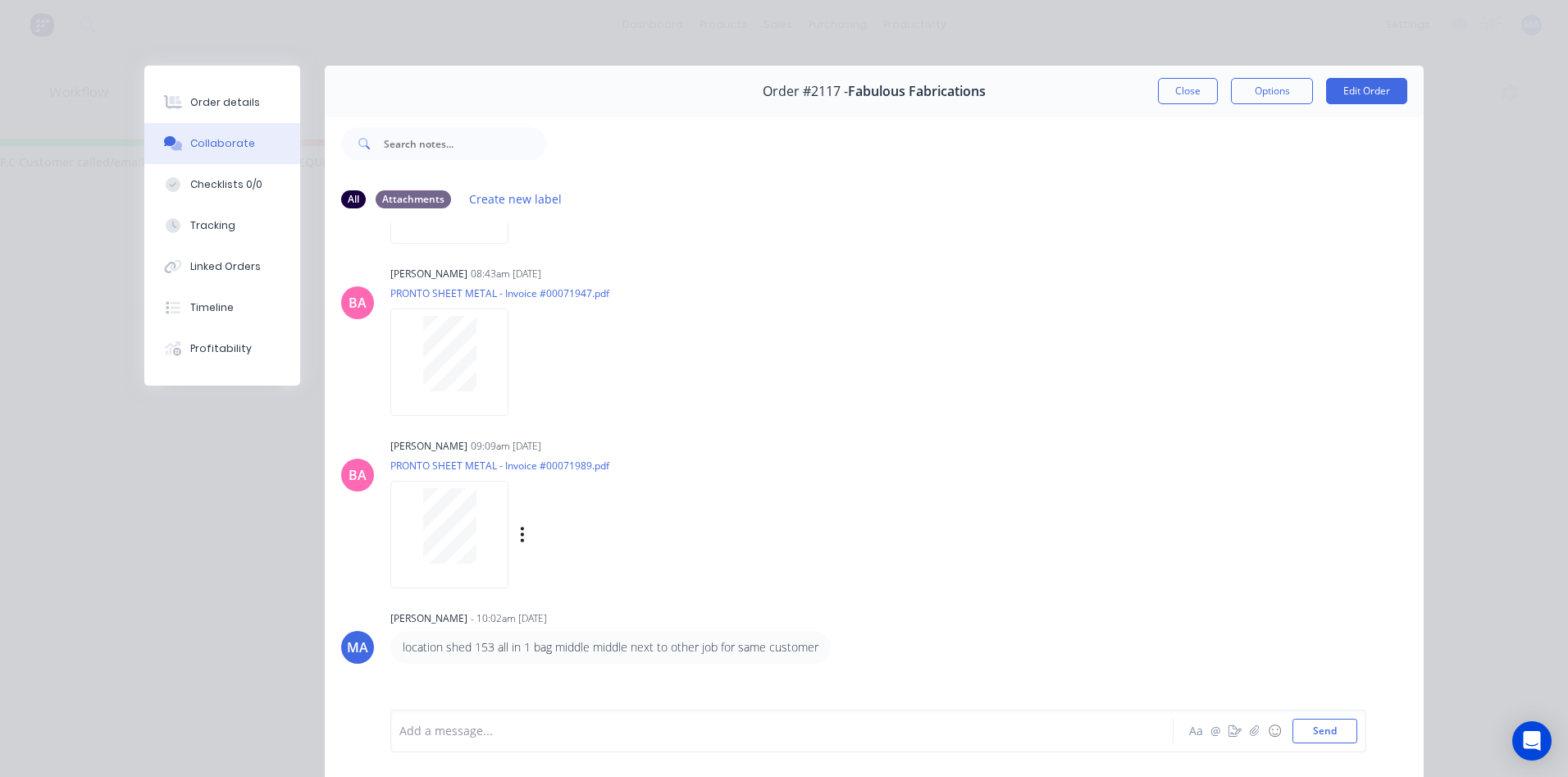
click at [730, 446] on div "[PERSON_NAME] 09:09am [DATE] PRONTO SHEET METAL - Invoice #00071989.pdf Labels …" at bounding box center [646, 507] width 512 height 148
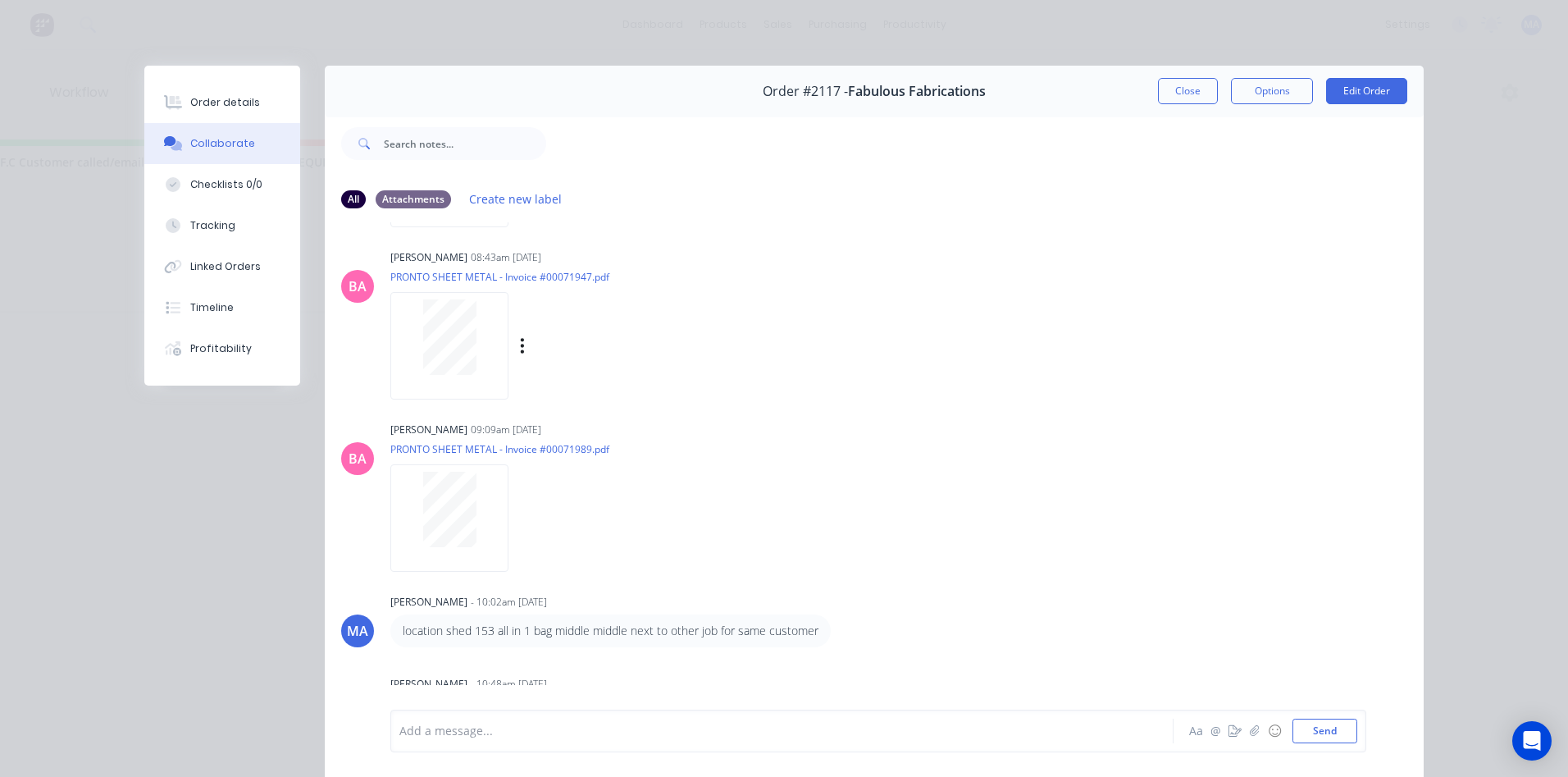
scroll to position [2159, 0]
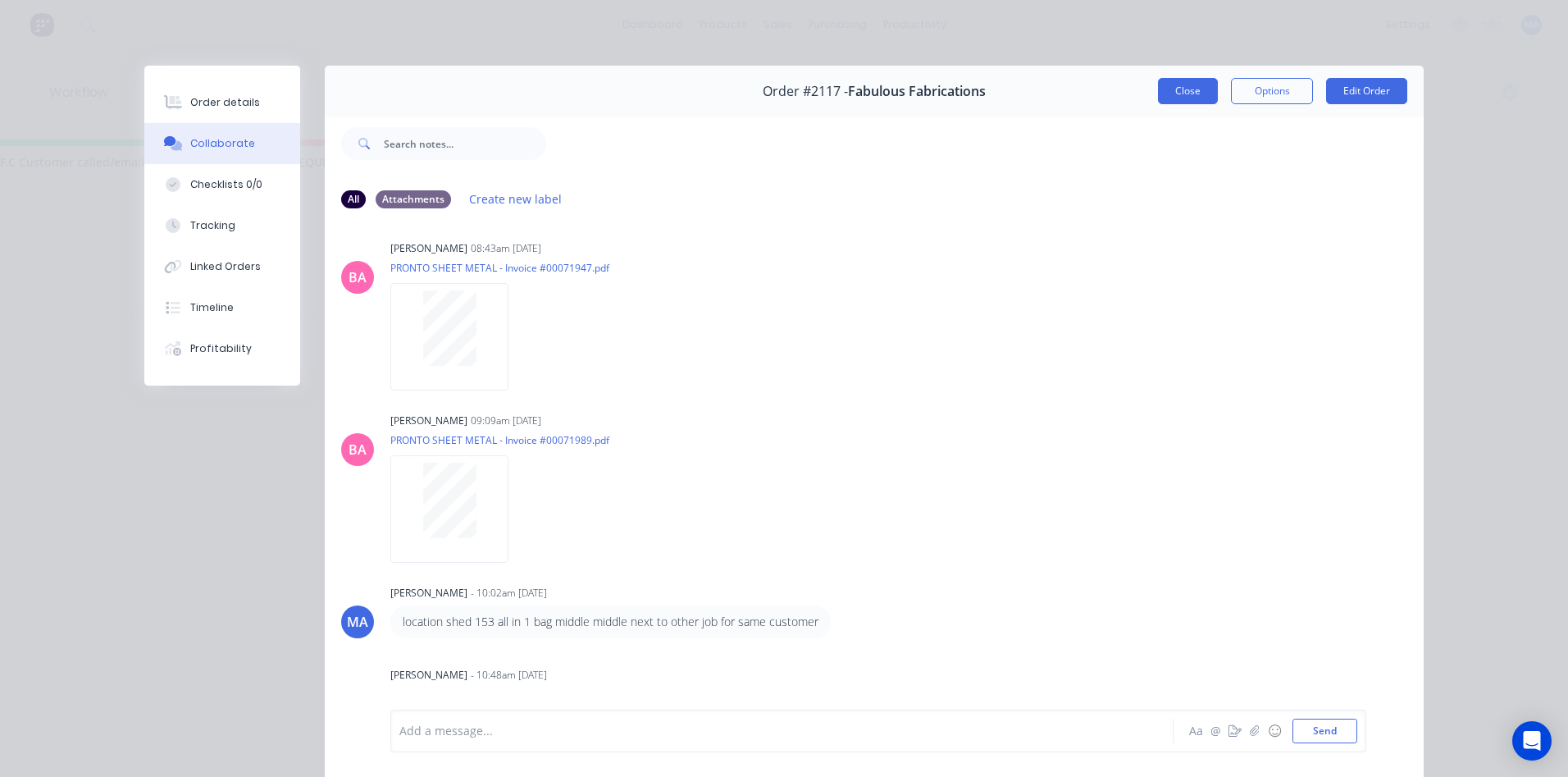
click at [1165, 100] on button "Close" at bounding box center [1188, 91] width 60 height 27
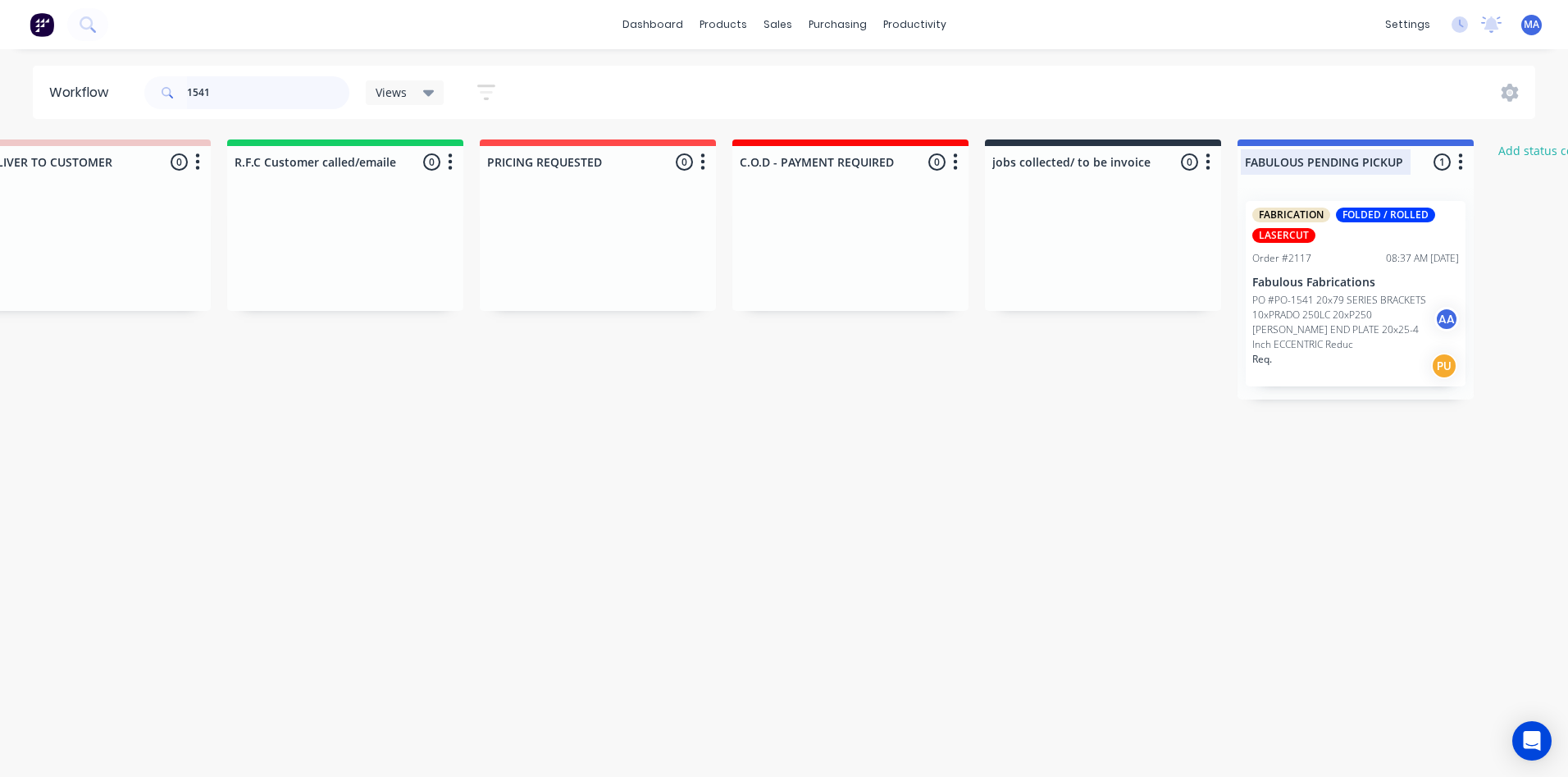
scroll to position [0, 2585]
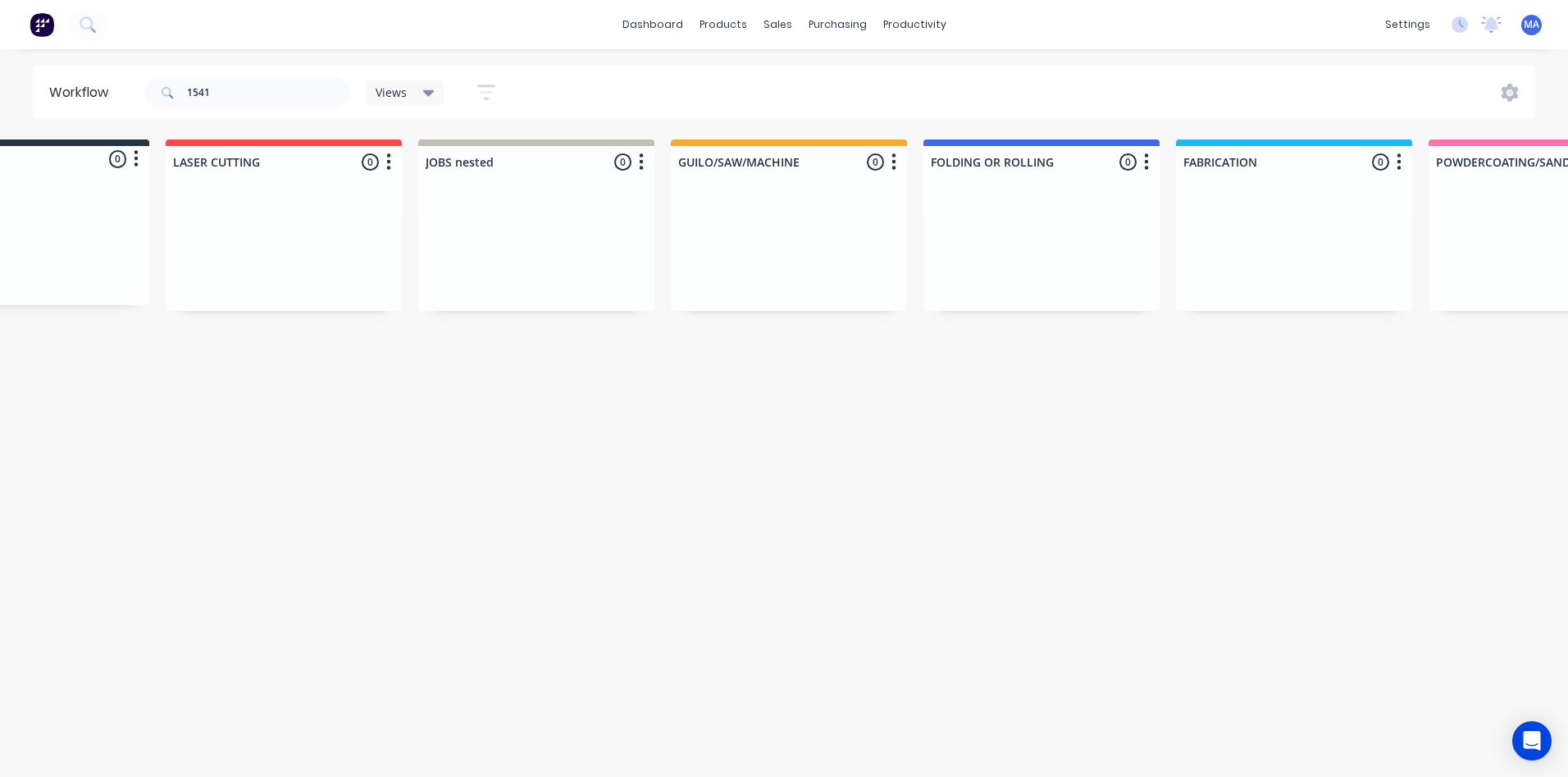
scroll to position [0, 0]
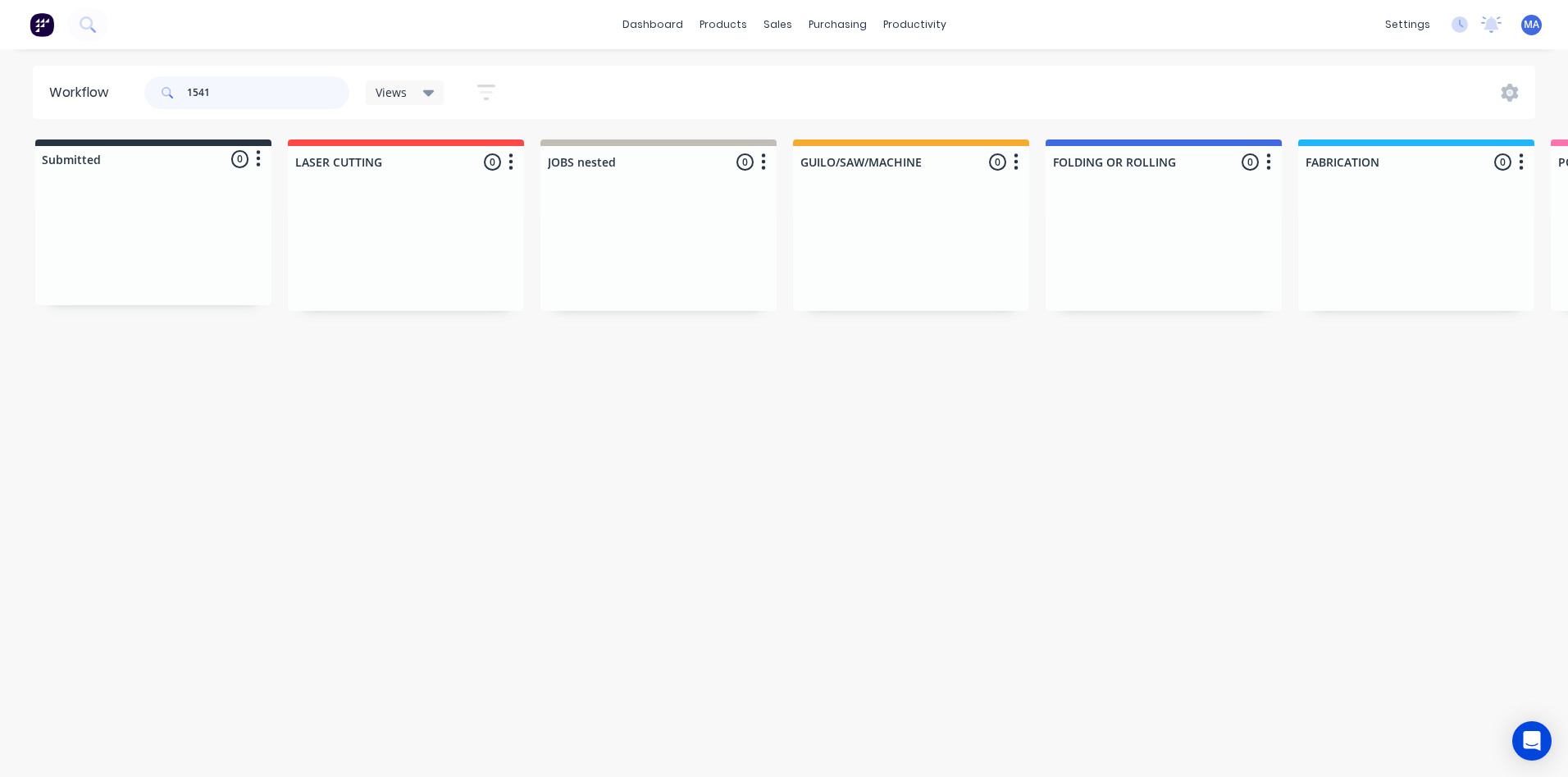
drag, startPoint x: 226, startPoint y: 95, endPoint x: 111, endPoint y: 101, distance: 115.2
click at [111, 101] on header "Workflow 1541 Views Save new view None (Default) edit Show/Hide statuses Show l…" at bounding box center [785, 92] width 1503 height 53
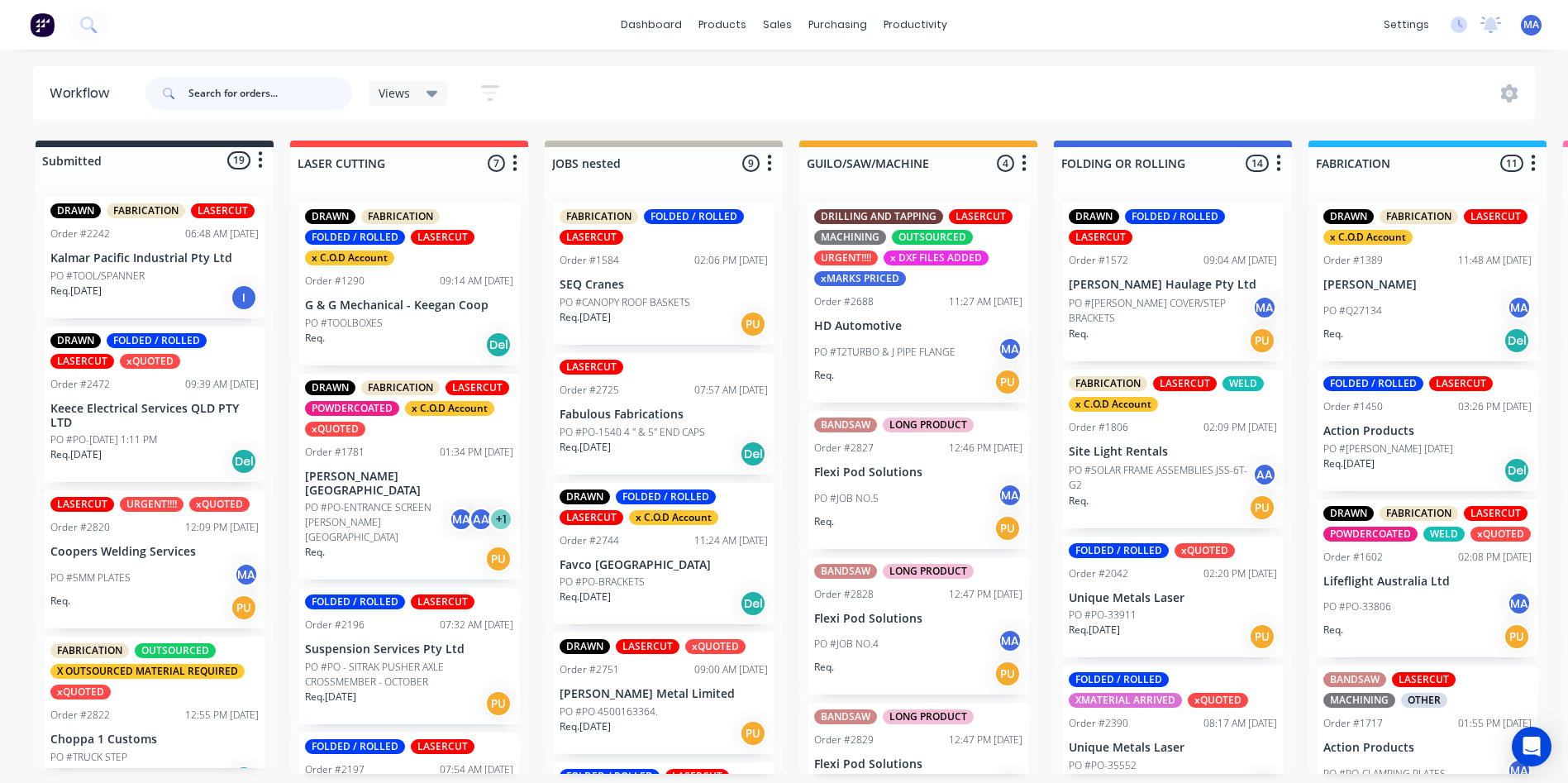
click at [293, 99] on input "text" at bounding box center [271, 94] width 164 height 33
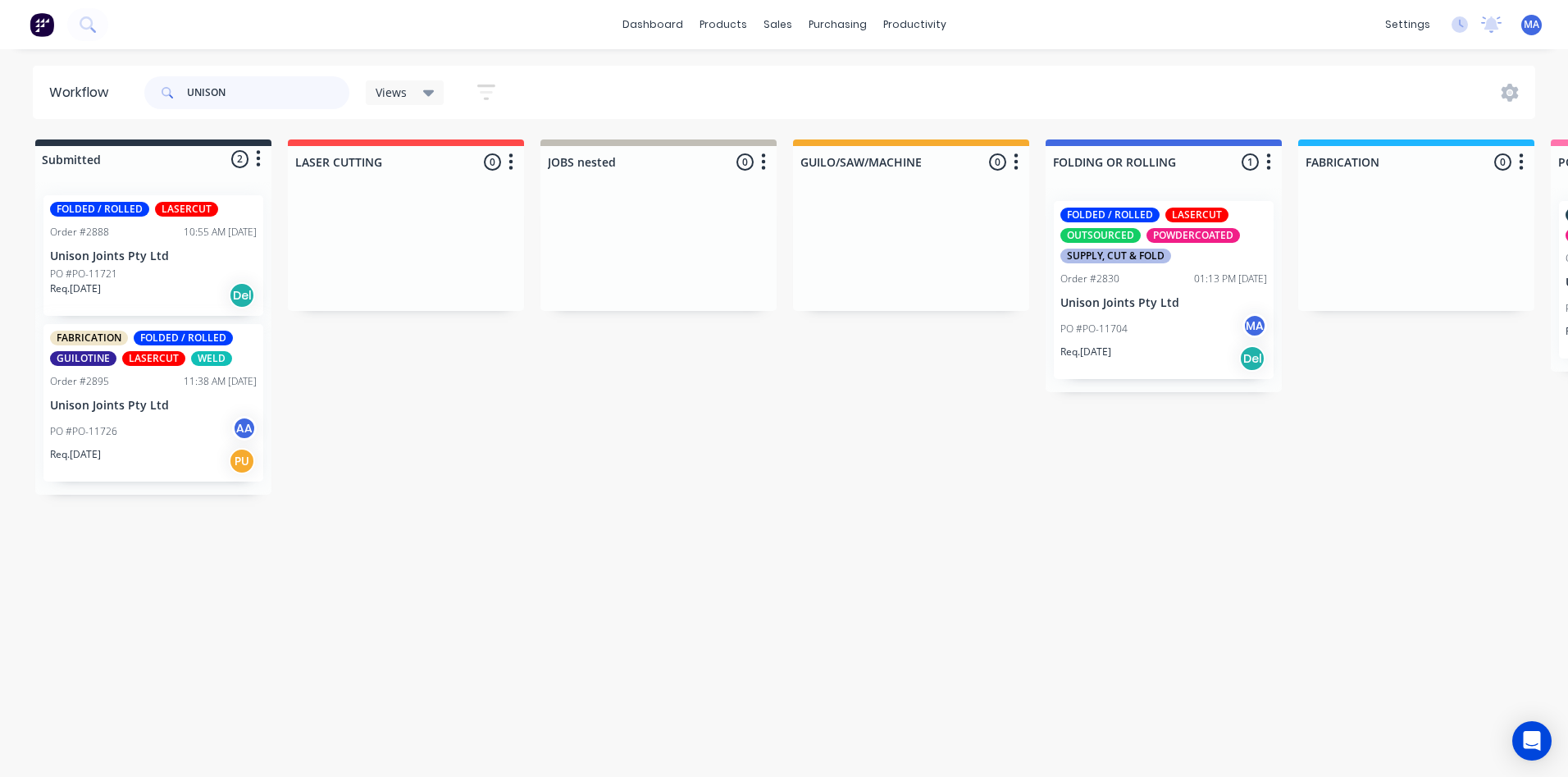
type input "UNISON"
